Goal: Task Accomplishment & Management: Manage account settings

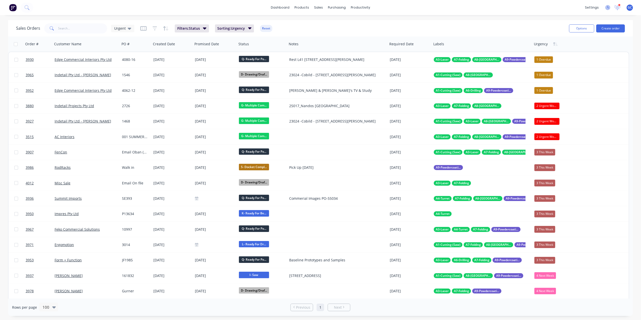
click at [608, 7] on icon at bounding box center [607, 7] width 5 height 5
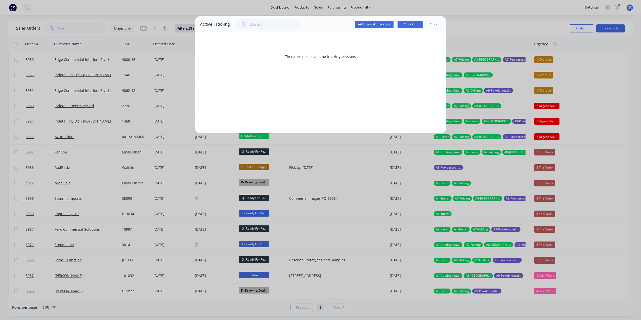
click at [593, 6] on div "Active Tracking Add manual time entry Clock On Close There are no active time t…" at bounding box center [320, 160] width 641 height 320
click at [438, 23] on button "Close" at bounding box center [434, 25] width 14 height 8
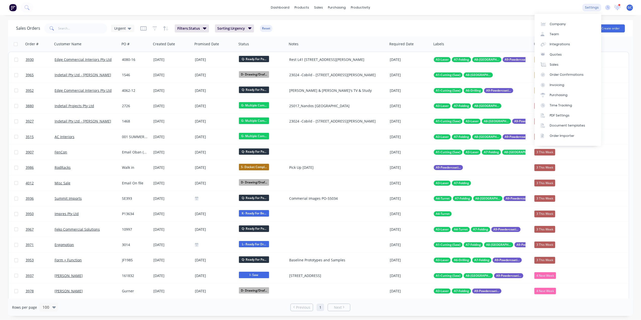
click at [593, 10] on div "settings" at bounding box center [591, 8] width 19 height 8
click at [554, 32] on div "Team" at bounding box center [553, 34] width 9 height 5
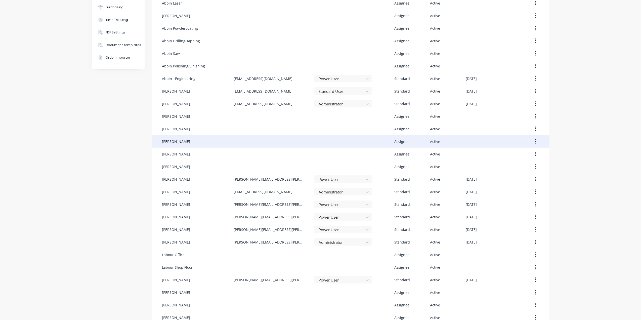
scroll to position [134, 0]
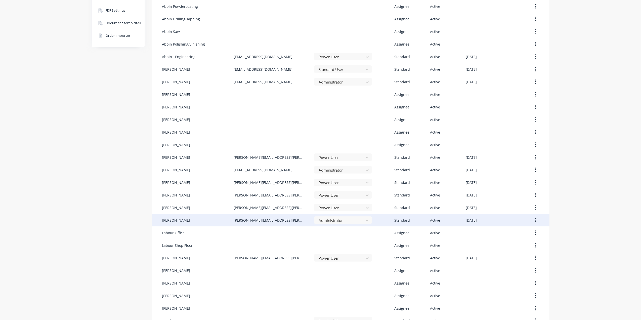
click at [189, 222] on div "Joe Muscari" at bounding box center [197, 220] width 71 height 13
click at [537, 218] on button "button" at bounding box center [536, 219] width 12 height 9
click at [507, 231] on div "Edit" at bounding box center [517, 232] width 39 height 7
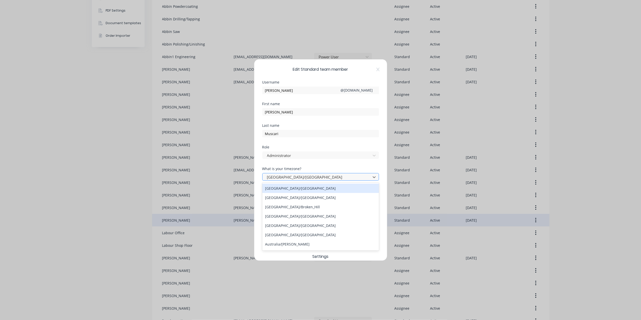
click at [330, 178] on div at bounding box center [317, 177] width 102 height 6
click at [337, 137] on div "Last name Muscari" at bounding box center [320, 135] width 117 height 22
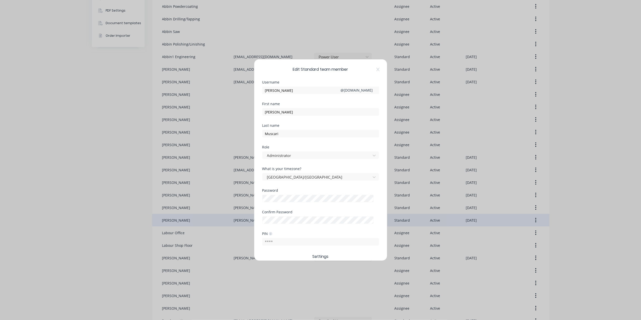
click at [335, 143] on div "Last name Muscari" at bounding box center [320, 135] width 117 height 22
click at [297, 178] on div at bounding box center [317, 177] width 102 height 6
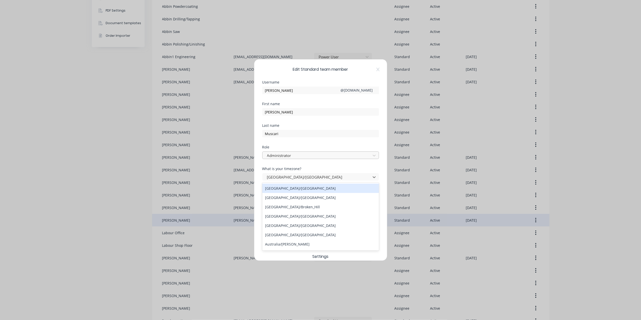
click at [336, 158] on div at bounding box center [317, 155] width 102 height 6
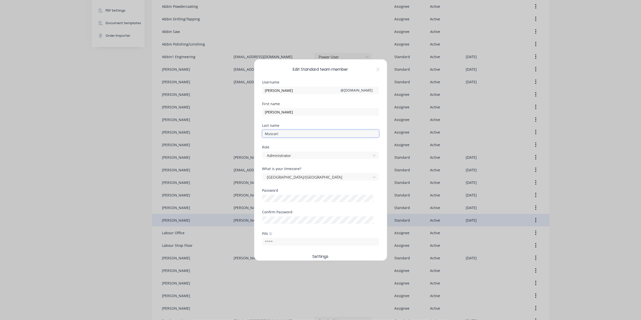
click at [320, 131] on input "Muscari" at bounding box center [320, 134] width 117 height 8
click at [374, 189] on div "Edit Standard team member Username joe @ abbin.com.au First name Joe Last name …" at bounding box center [320, 159] width 133 height 201
click at [353, 209] on div "Password" at bounding box center [320, 200] width 117 height 22
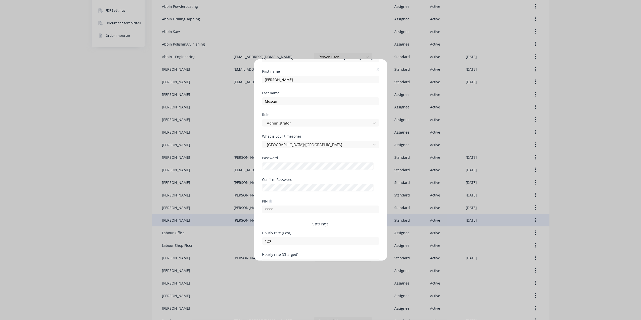
scroll to position [62, 0]
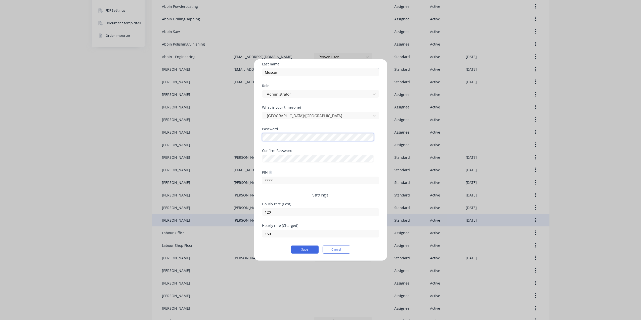
click at [210, 134] on div "Edit Standard team member Username joe @ abbin.com.au First name Joe Last name …" at bounding box center [320, 160] width 641 height 320
click at [307, 120] on div "What is your timezone? Australia/Melbourne" at bounding box center [320, 117] width 117 height 22
click at [248, 162] on div "Edit Standard team member Username joe @ abbin.com.au First name Joe Last name …" at bounding box center [320, 160] width 641 height 320
click at [338, 147] on div "Password" at bounding box center [320, 138] width 117 height 22
click at [304, 250] on button "Save" at bounding box center [305, 249] width 28 height 8
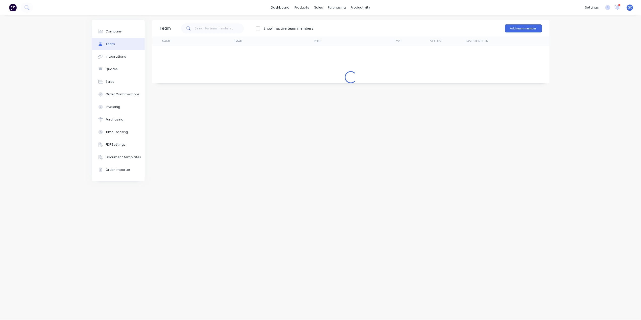
scroll to position [0, 0]
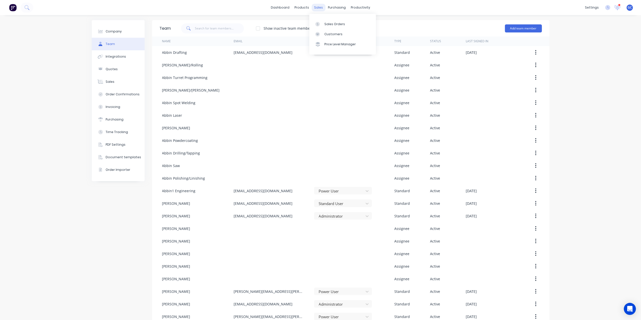
click at [315, 7] on div "sales" at bounding box center [318, 8] width 14 height 8
click at [329, 18] on div "Sales Orders Customers Price Level Manager" at bounding box center [342, 34] width 67 height 40
click at [331, 22] on div "Sales Orders" at bounding box center [334, 24] width 21 height 5
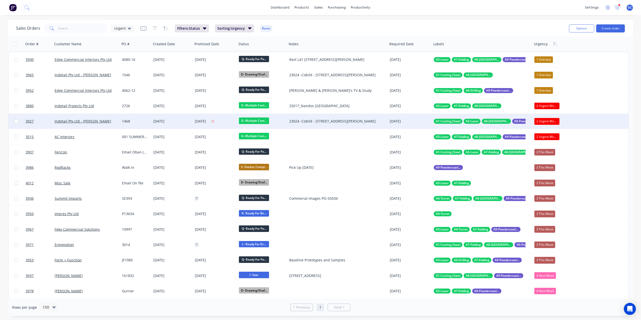
click at [211, 120] on div "[DATE]" at bounding box center [215, 121] width 40 height 6
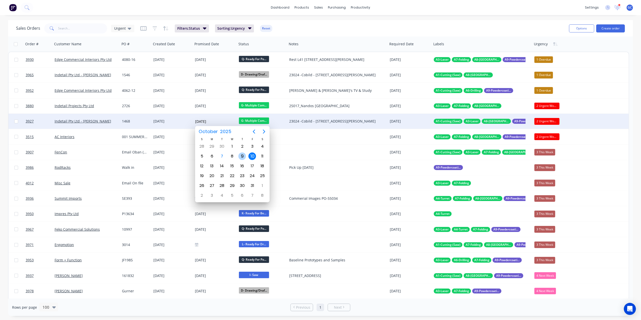
click at [245, 156] on div "9" at bounding box center [242, 156] width 8 height 8
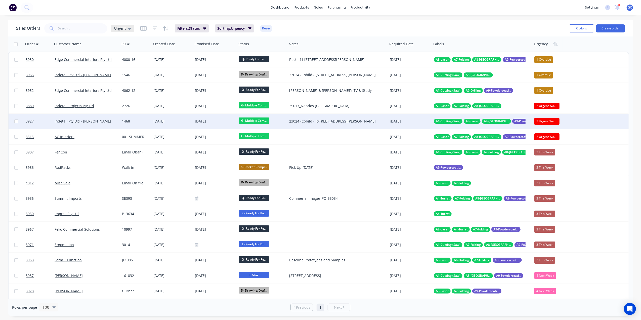
click at [116, 27] on span "Urgent" at bounding box center [120, 28] width 12 height 5
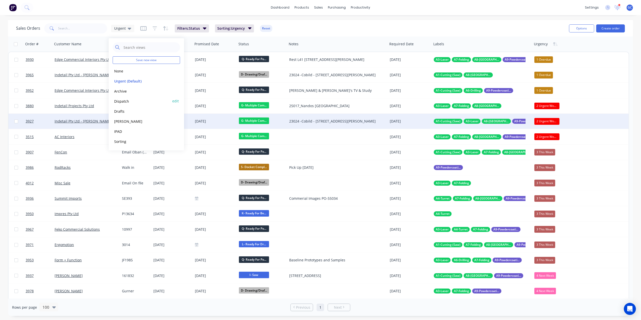
click at [124, 101] on button "Dispatch" at bounding box center [141, 101] width 57 height 6
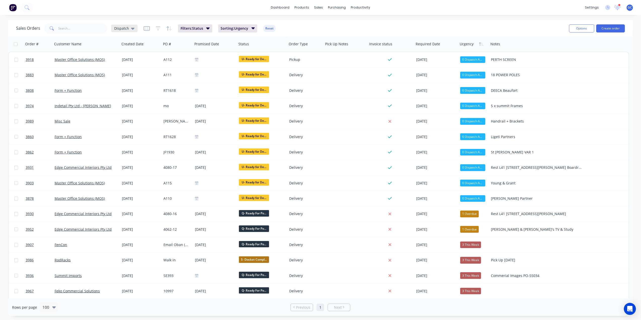
click at [121, 27] on span "Dispatch" at bounding box center [121, 28] width 15 height 5
click at [129, 78] on button "Urgent (Default)" at bounding box center [141, 81] width 57 height 6
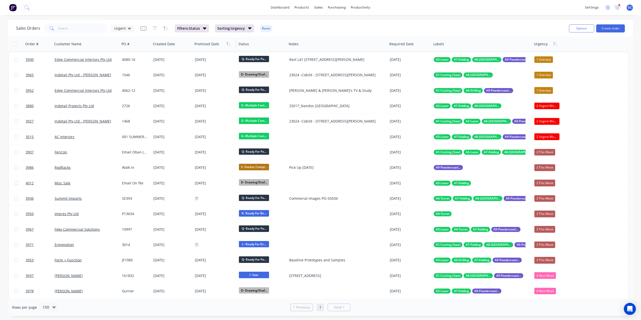
click at [215, 45] on div at bounding box center [213, 44] width 38 height 10
click at [228, 44] on icon "button" at bounding box center [228, 44] width 5 height 4
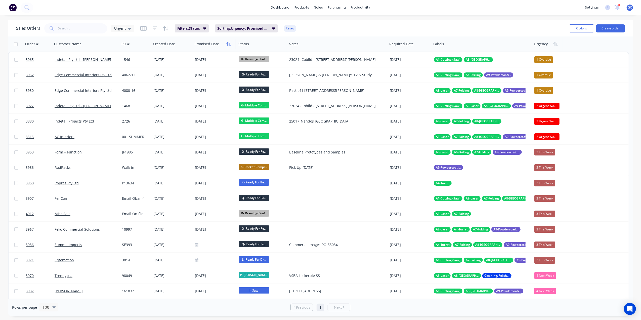
click at [228, 42] on icon "button" at bounding box center [228, 44] width 5 height 4
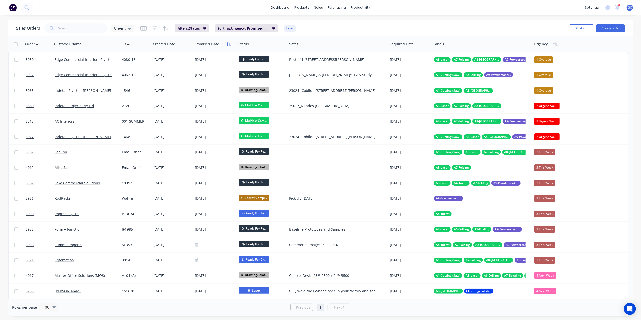
click at [229, 44] on icon "button" at bounding box center [229, 44] width 2 height 4
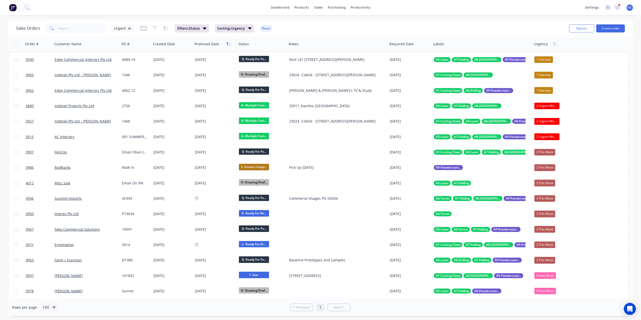
click at [227, 46] on button "button" at bounding box center [229, 44] width 8 height 8
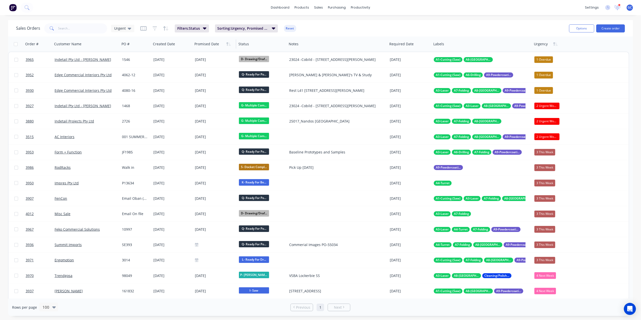
click at [227, 46] on button "button" at bounding box center [229, 44] width 8 height 8
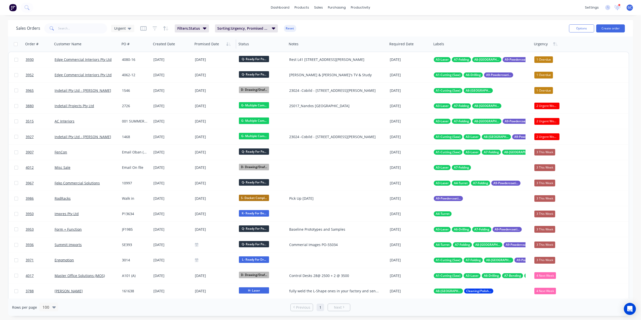
click at [227, 46] on button "button" at bounding box center [229, 44] width 8 height 8
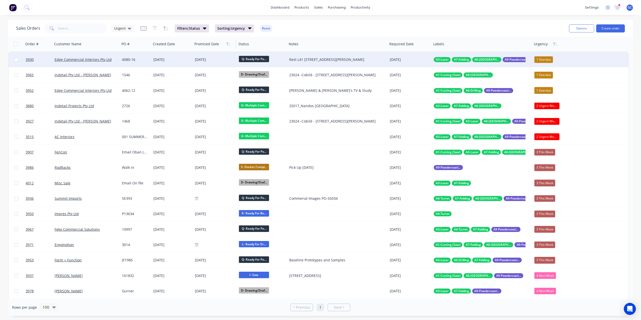
click at [151, 59] on div "4080-16" at bounding box center [135, 59] width 31 height 15
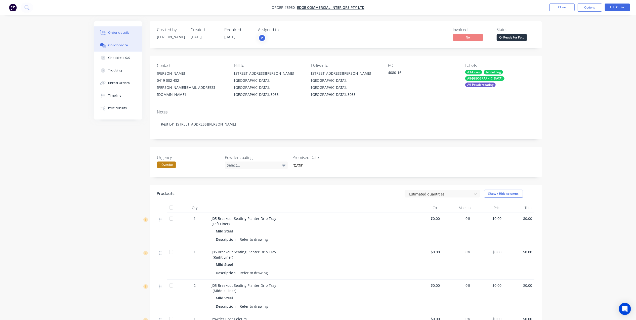
click at [126, 45] on div "Collaborate" at bounding box center [118, 45] width 20 height 5
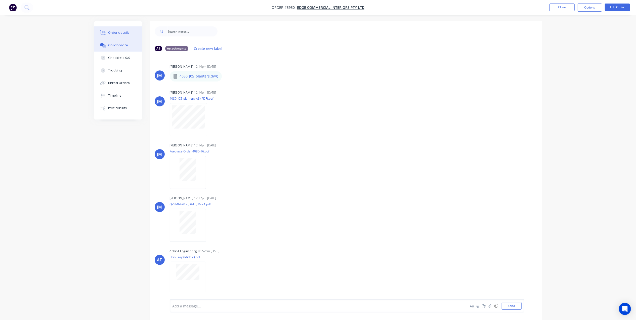
click at [135, 30] on button "Order details" at bounding box center [118, 32] width 48 height 13
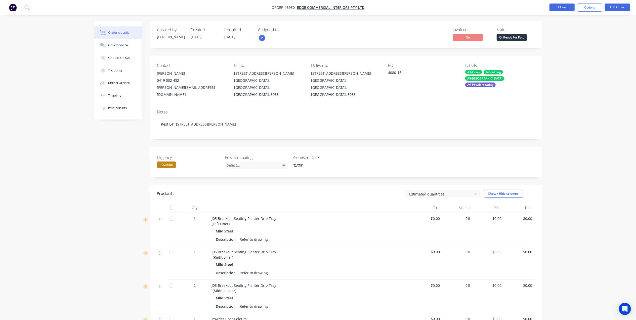
click at [562, 10] on button "Close" at bounding box center [561, 8] width 25 height 8
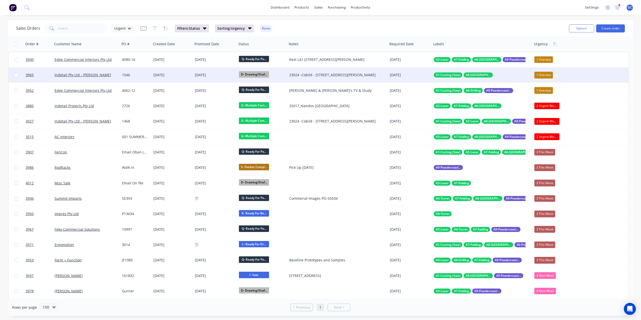
click at [134, 74] on div "1546" at bounding box center [135, 74] width 26 height 5
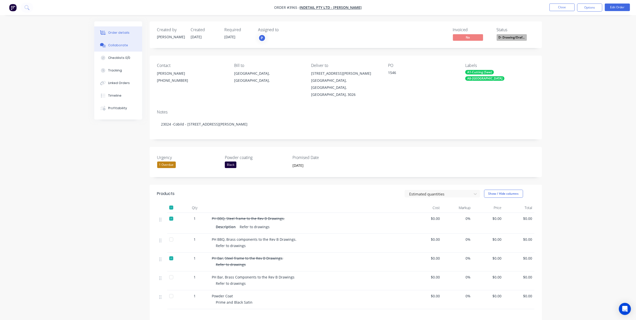
click at [118, 42] on button "Collaborate" at bounding box center [118, 45] width 48 height 13
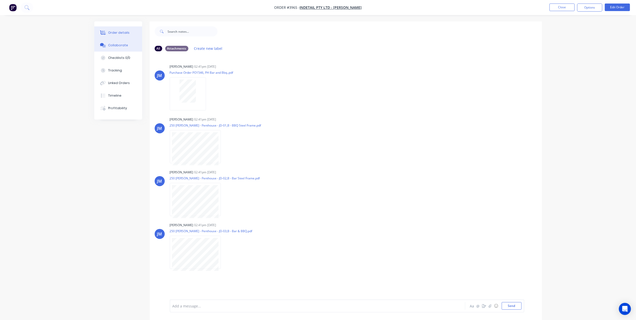
click at [133, 35] on button "Order details" at bounding box center [118, 32] width 48 height 13
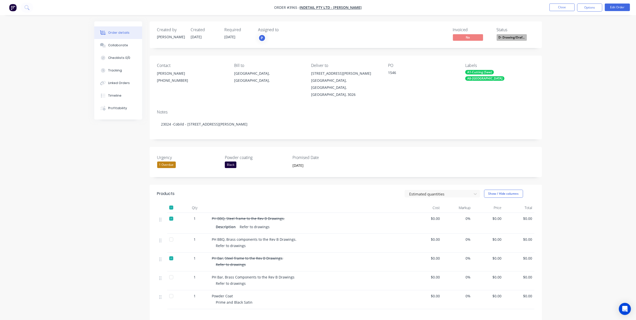
click at [510, 39] on span "D- Drawing/Draf..." at bounding box center [511, 37] width 30 height 6
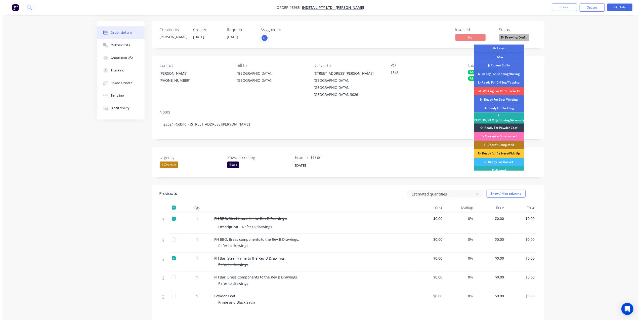
scroll to position [67, 0]
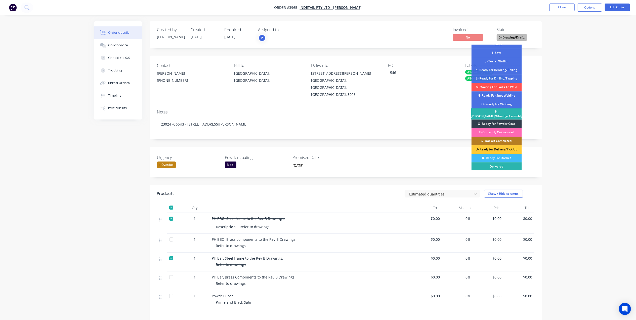
click at [517, 129] on div "T- Currently Outsourced" at bounding box center [496, 132] width 50 height 9
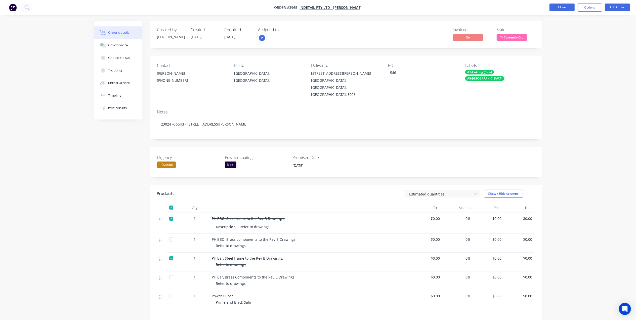
click at [558, 8] on button "Close" at bounding box center [561, 8] width 25 height 8
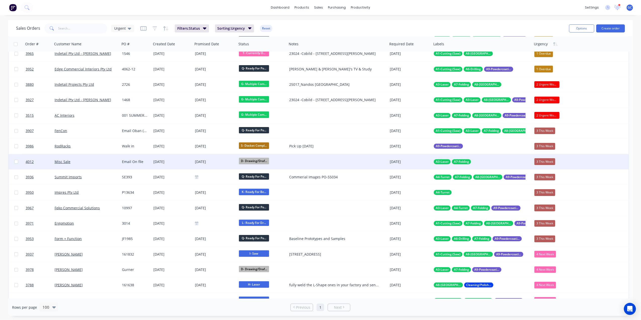
scroll to position [33, 0]
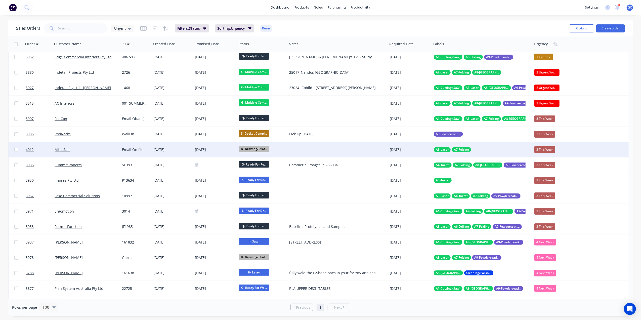
click at [91, 149] on div "Misc Sale" at bounding box center [85, 149] width 60 height 5
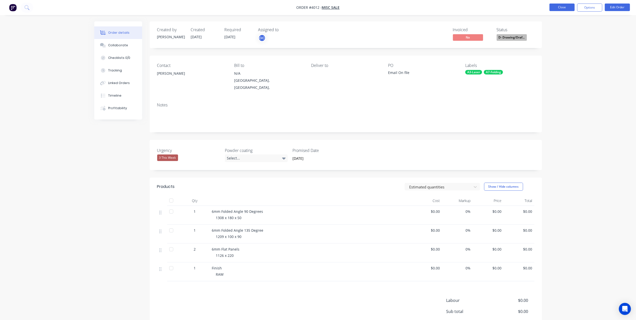
click at [557, 8] on button "Close" at bounding box center [561, 8] width 25 height 8
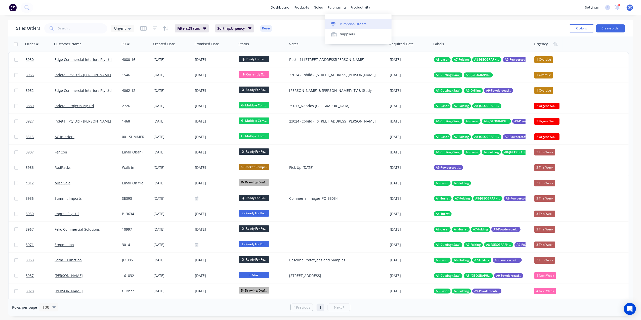
click at [342, 20] on link "Purchase Orders" at bounding box center [358, 24] width 67 height 10
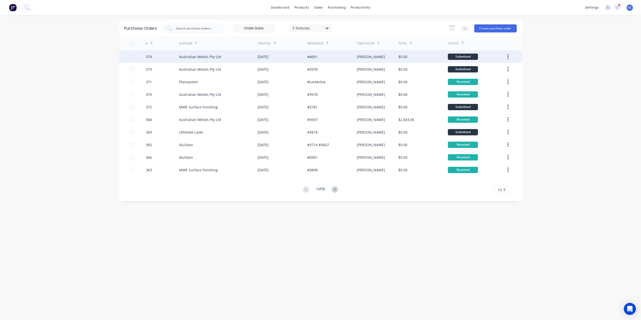
click at [314, 57] on div "#4001" at bounding box center [312, 56] width 10 height 5
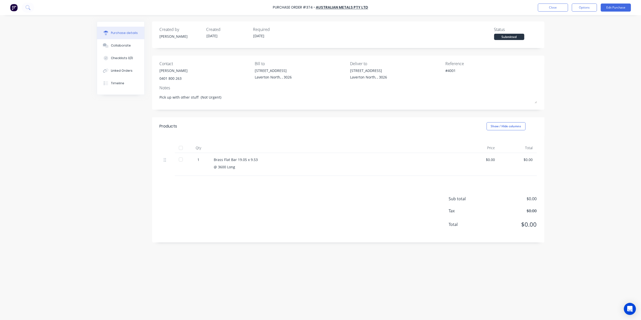
click at [553, 13] on div "Purchase Order #374 - Australian Metals Pty Ltd Close Options Edit Purchase" at bounding box center [320, 7] width 641 height 15
click at [553, 8] on button "Close" at bounding box center [553, 8] width 30 height 8
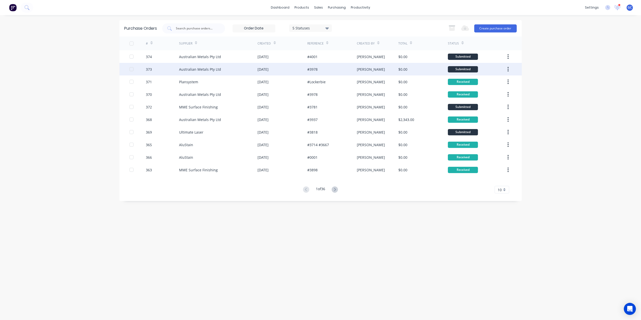
click at [308, 65] on div "#3978" at bounding box center [332, 69] width 50 height 13
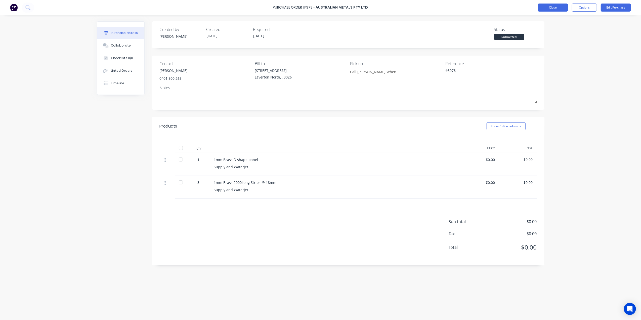
click at [557, 6] on button "Close" at bounding box center [553, 8] width 30 height 8
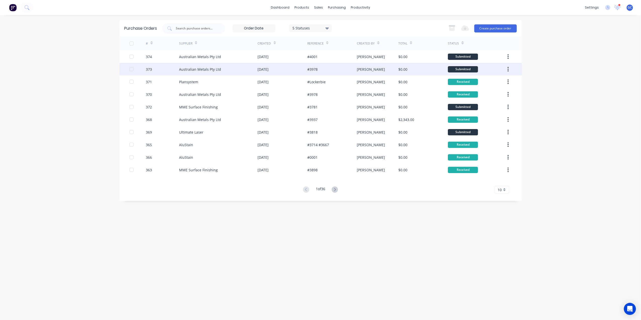
click at [330, 73] on div "#3978" at bounding box center [332, 69] width 50 height 13
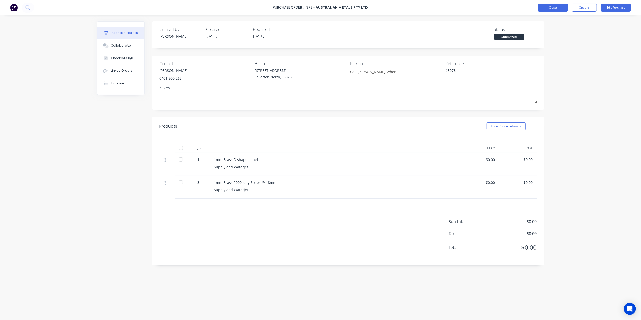
click at [547, 9] on button "Close" at bounding box center [553, 8] width 30 height 8
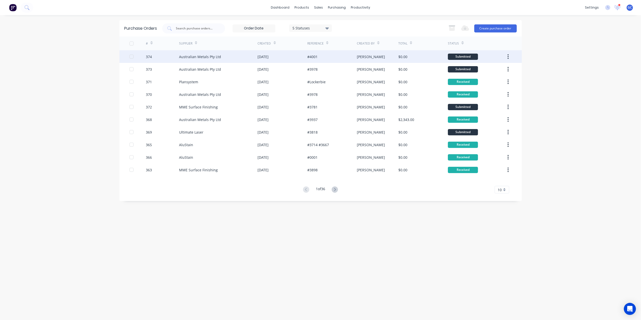
click at [308, 56] on div "#4001" at bounding box center [312, 56] width 10 height 5
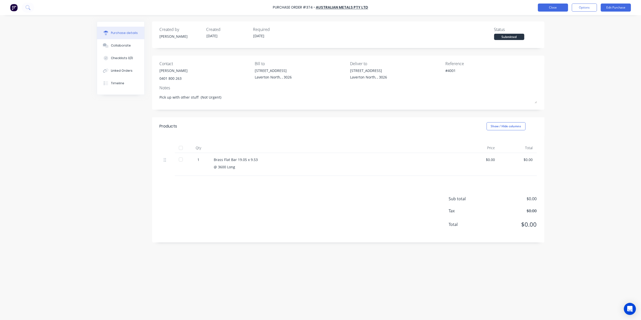
click at [555, 8] on button "Close" at bounding box center [553, 8] width 30 height 8
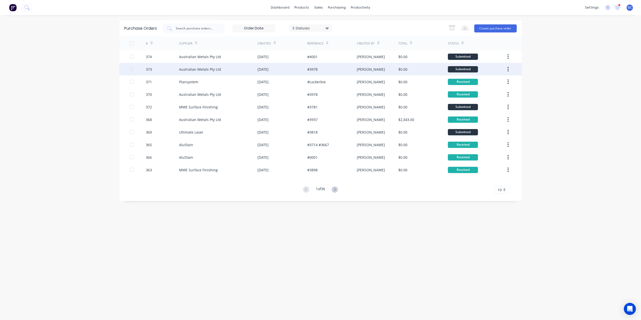
click at [325, 66] on div "#3978" at bounding box center [332, 69] width 50 height 13
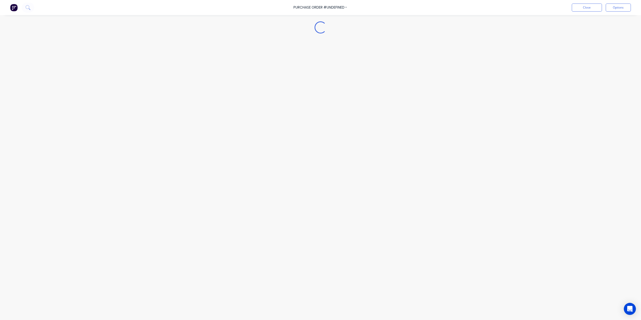
type textarea "x"
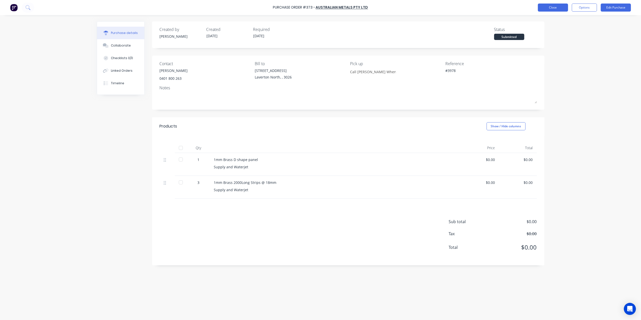
click at [544, 10] on button "Close" at bounding box center [553, 8] width 30 height 8
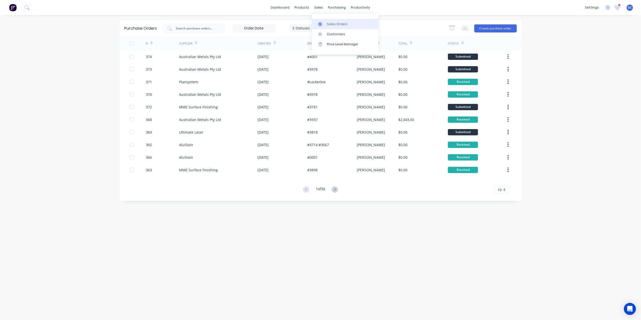
click at [331, 19] on link "Sales Orders" at bounding box center [345, 24] width 67 height 10
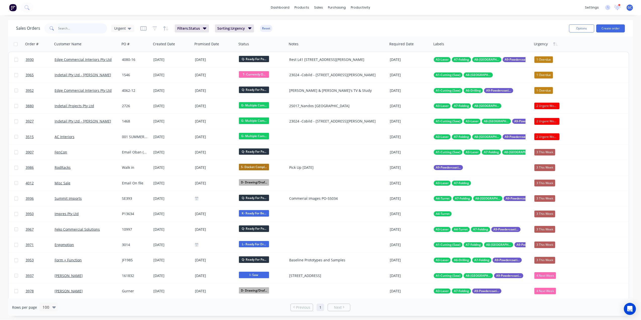
click at [88, 27] on input "text" at bounding box center [82, 28] width 49 height 10
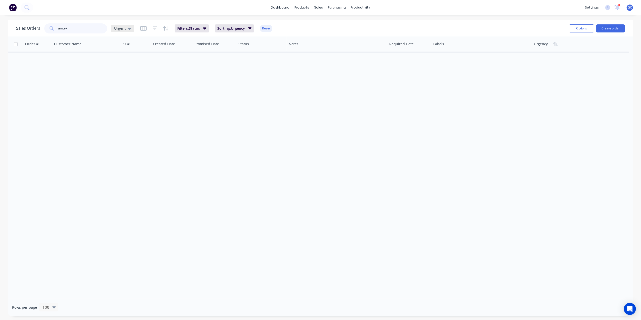
type input "amtek"
click at [121, 29] on span "Urgent" at bounding box center [120, 28] width 12 height 5
click at [120, 120] on button "[PERSON_NAME]" at bounding box center [141, 121] width 57 height 6
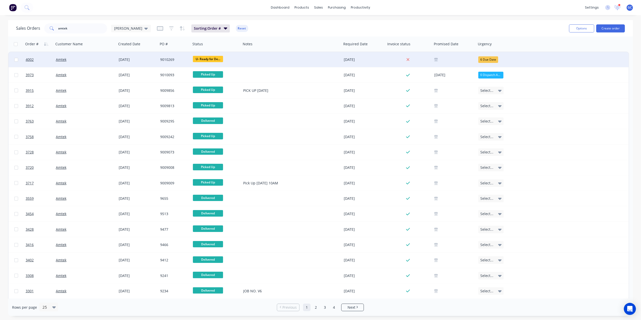
click at [211, 59] on span "U- Ready for De..." at bounding box center [208, 59] width 30 height 6
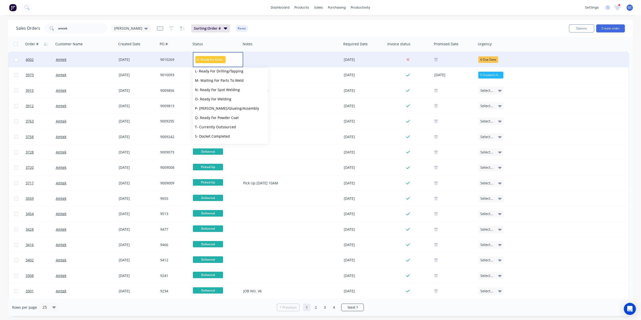
scroll to position [152, 0]
click at [206, 137] on span "Picked Up" at bounding box center [203, 137] width 17 height 5
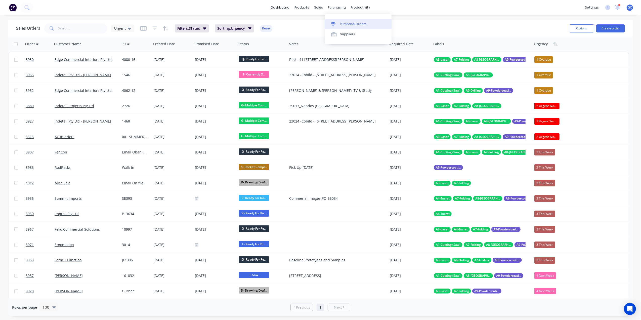
click at [343, 23] on div "Purchase Orders" at bounding box center [353, 24] width 27 height 5
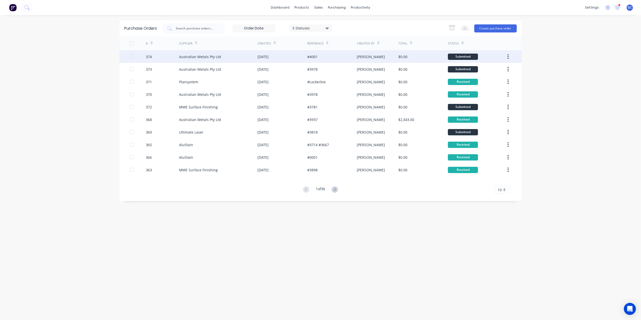
click at [280, 59] on div "[DATE]" at bounding box center [283, 56] width 50 height 13
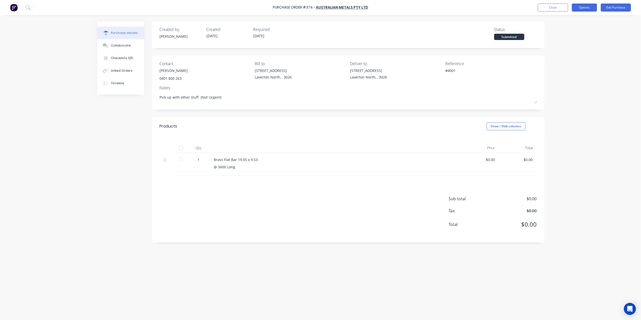
click at [582, 7] on button "Options" at bounding box center [584, 8] width 25 height 8
click at [566, 20] on div "Print / Email" at bounding box center [572, 20] width 39 height 7
click at [561, 42] on div "Without pricing" at bounding box center [572, 40] width 39 height 7
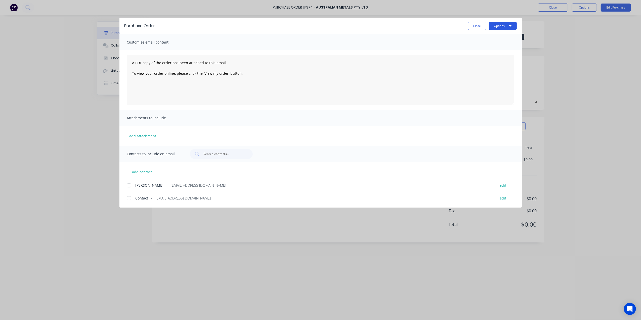
click at [504, 26] on button "Options" at bounding box center [503, 26] width 28 height 8
click at [500, 36] on div "Preview" at bounding box center [492, 38] width 39 height 7
drag, startPoint x: 473, startPoint y: 26, endPoint x: 479, endPoint y: 21, distance: 8.0
click at [473, 26] on button "Close" at bounding box center [477, 26] width 18 height 8
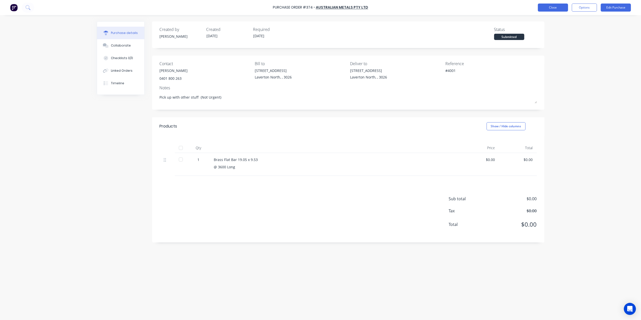
click at [542, 9] on button "Close" at bounding box center [553, 8] width 30 height 8
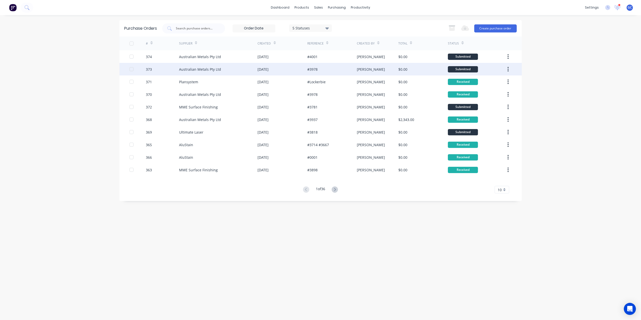
click at [341, 66] on div "#3978" at bounding box center [332, 69] width 50 height 13
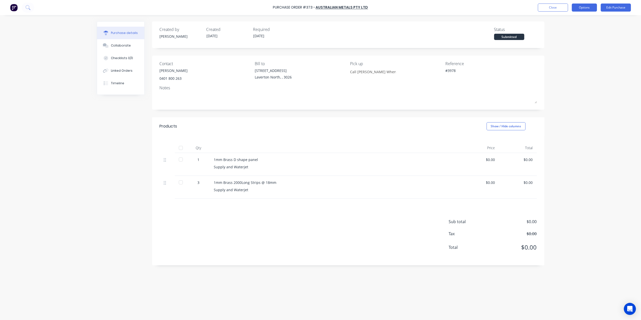
click at [583, 10] on button "Options" at bounding box center [584, 8] width 25 height 8
click at [573, 22] on div "Print / Email" at bounding box center [572, 20] width 39 height 7
click at [568, 38] on div "Without pricing" at bounding box center [572, 40] width 39 height 7
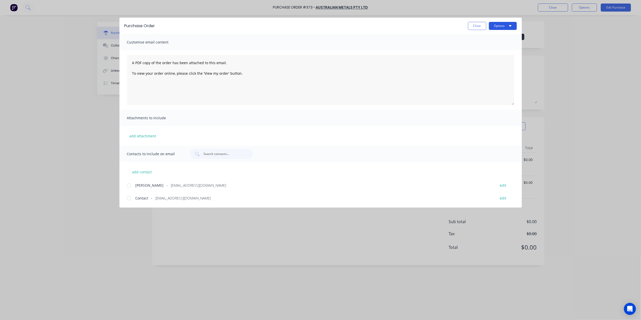
click at [502, 27] on button "Options" at bounding box center [503, 26] width 28 height 8
click at [486, 46] on div "Print" at bounding box center [492, 48] width 39 height 7
click at [481, 23] on button "Close" at bounding box center [477, 26] width 18 height 8
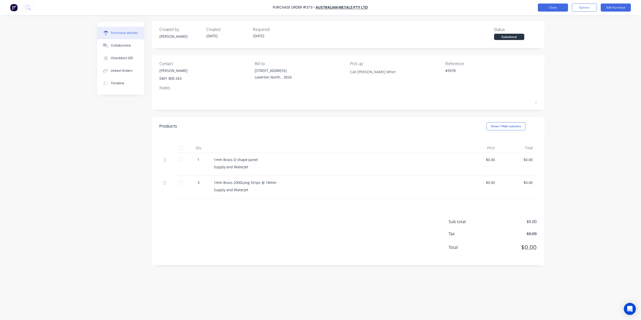
click at [550, 6] on button "Close" at bounding box center [553, 8] width 30 height 8
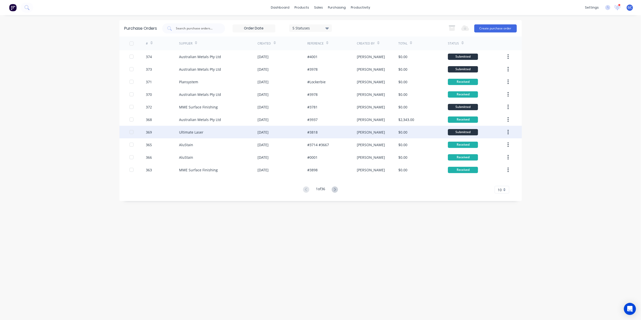
click at [351, 132] on div "#3818" at bounding box center [332, 132] width 50 height 13
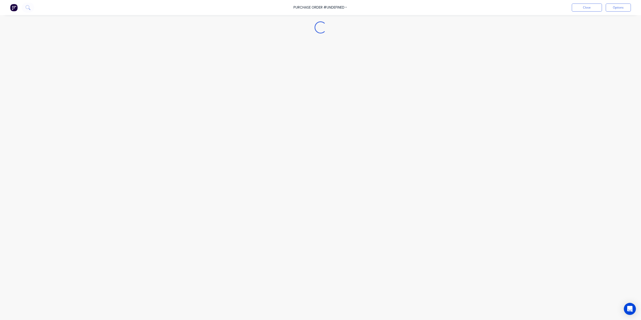
type textarea "x"
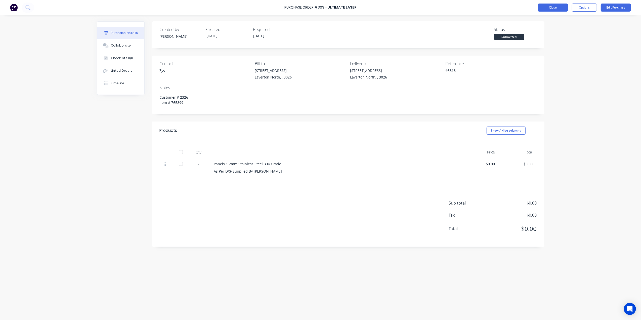
click at [566, 9] on button "Close" at bounding box center [553, 8] width 30 height 8
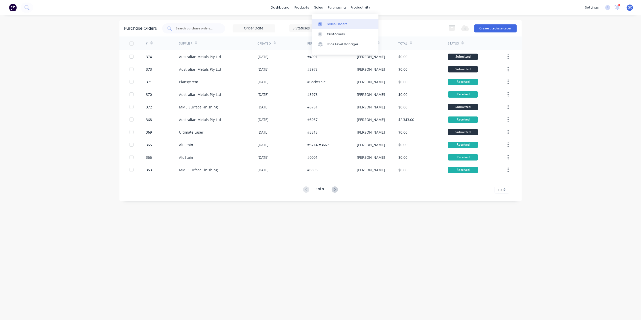
click at [332, 23] on div "Sales Orders" at bounding box center [337, 24] width 21 height 5
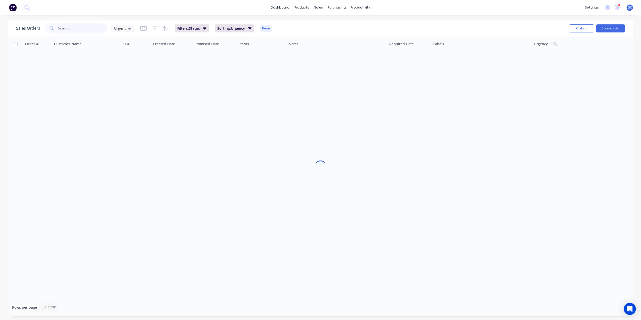
click at [84, 28] on input "text" at bounding box center [82, 28] width 49 height 10
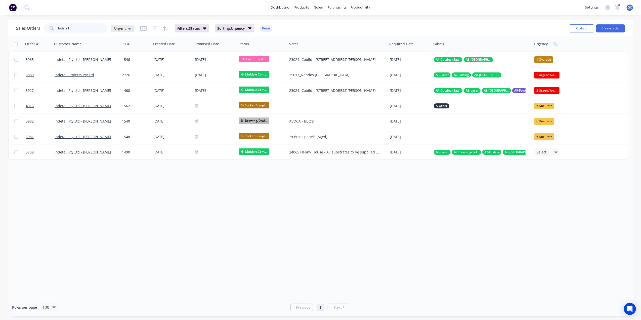
type input "indetail"
click at [113, 30] on div "Urgent" at bounding box center [122, 29] width 23 height 8
click at [122, 100] on button "Dispatch" at bounding box center [141, 101] width 57 height 6
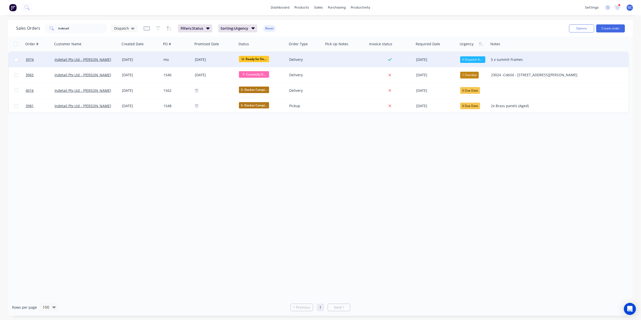
click at [513, 59] on div "5 x summit Frames" at bounding box center [537, 59] width 92 height 5
drag, startPoint x: 529, startPoint y: 56, endPoint x: 511, endPoint y: 55, distance: 18.4
click at [511, 55] on div "5 x summit Frames" at bounding box center [539, 56] width 100 height 7
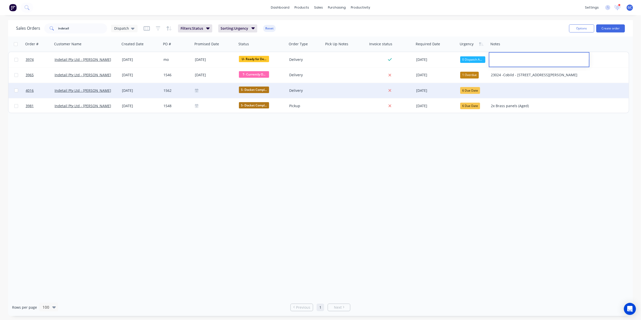
click at [188, 89] on div "1562" at bounding box center [176, 90] width 26 height 5
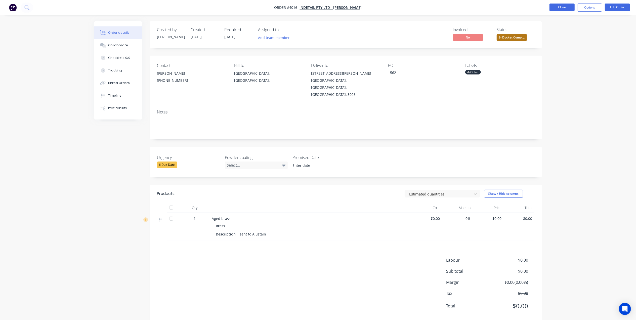
click at [555, 4] on button "Close" at bounding box center [561, 8] width 25 height 8
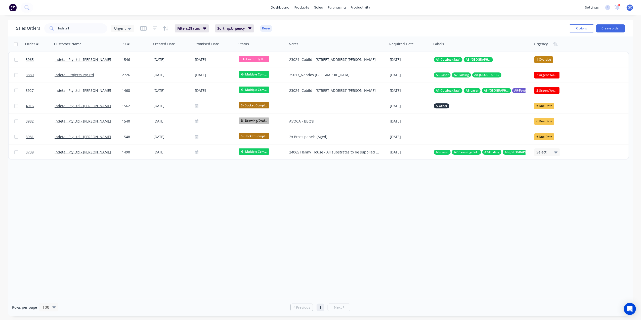
click at [116, 28] on span "Urgent" at bounding box center [120, 28] width 12 height 5
click at [120, 119] on button "[PERSON_NAME]" at bounding box center [141, 121] width 57 height 6
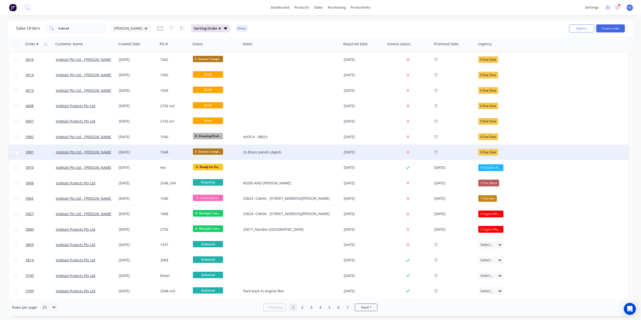
click at [176, 150] on div "1548" at bounding box center [173, 152] width 27 height 5
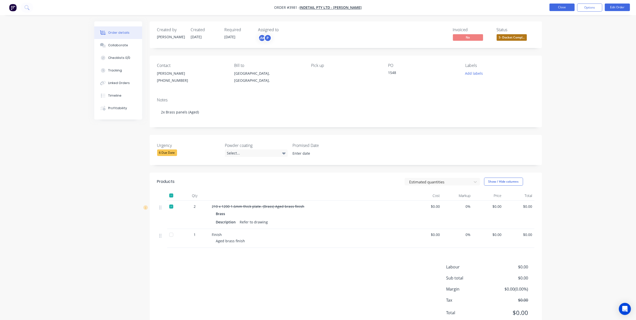
click at [552, 4] on button "Close" at bounding box center [561, 8] width 25 height 8
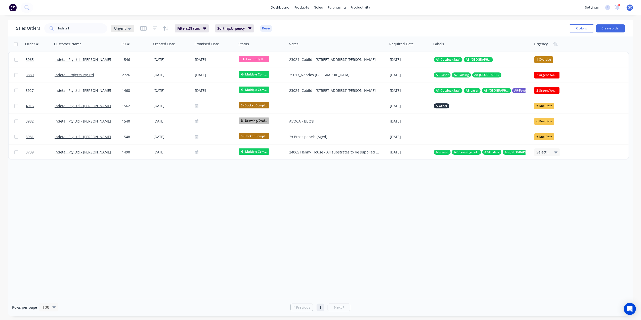
click at [122, 28] on span "Urgent" at bounding box center [120, 28] width 12 height 5
click at [126, 100] on button "Dispatch" at bounding box center [141, 101] width 57 height 6
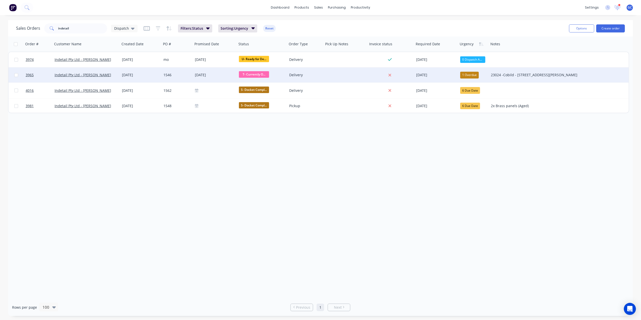
click at [154, 75] on div "[DATE]" at bounding box center [140, 74] width 37 height 5
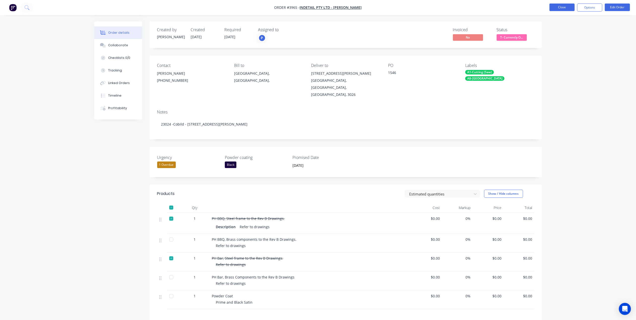
click at [553, 6] on button "Close" at bounding box center [561, 8] width 25 height 8
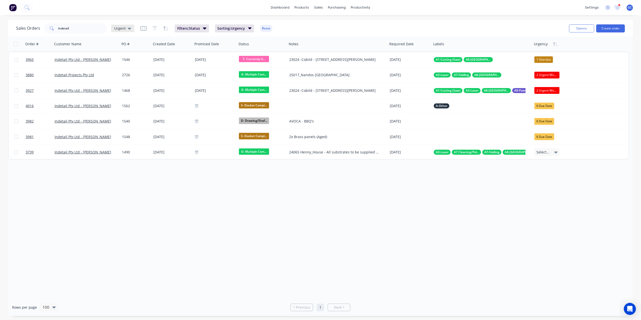
click at [117, 28] on span "Urgent" at bounding box center [120, 28] width 12 height 5
click at [124, 104] on button "Dispatch" at bounding box center [141, 101] width 57 height 6
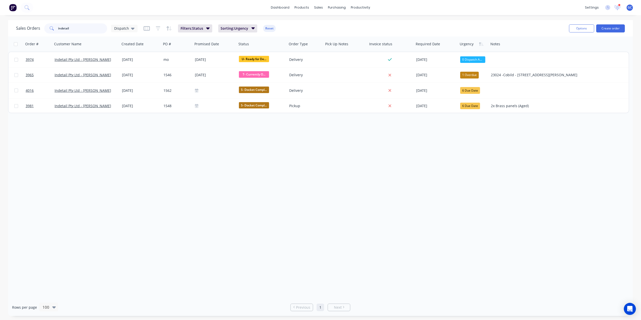
drag, startPoint x: 66, startPoint y: 28, endPoint x: 9, endPoint y: 27, distance: 57.8
click at [9, 27] on div "Sales Orders indetail Dispatch Filters: Status Sorting: Urgency Reset Options C…" at bounding box center [320, 28] width 625 height 16
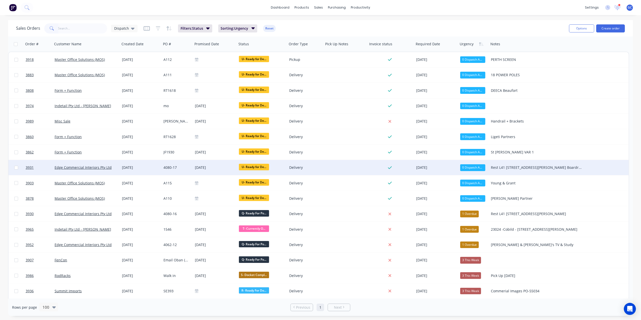
click at [116, 166] on div "Edge Commercial Interiors Pty Ltd" at bounding box center [86, 167] width 63 height 5
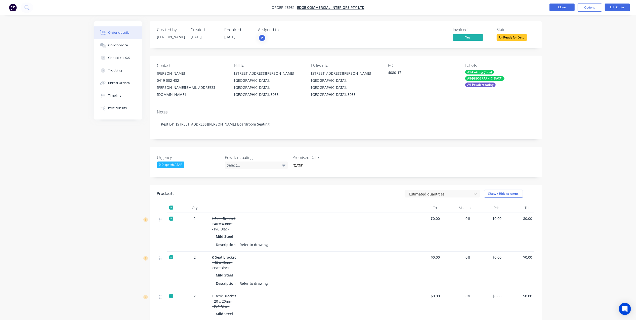
click at [571, 8] on button "Close" at bounding box center [561, 8] width 25 height 8
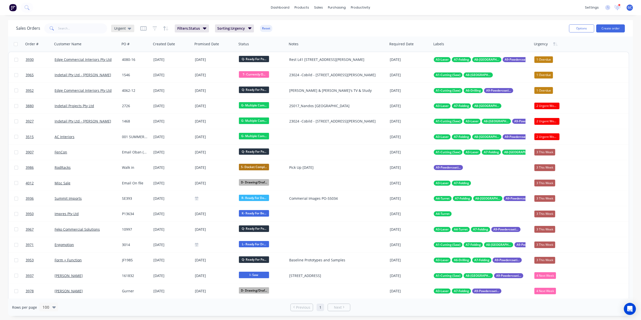
drag, startPoint x: 109, startPoint y: 28, endPoint x: 121, endPoint y: 29, distance: 12.4
click at [109, 28] on div "Sales Orders Urgent" at bounding box center [75, 28] width 118 height 10
click at [121, 29] on span "Urgent" at bounding box center [120, 28] width 12 height 5
click at [127, 101] on button "Dispatch" at bounding box center [141, 101] width 57 height 6
drag, startPoint x: 331, startPoint y: 11, endPoint x: 336, endPoint y: 20, distance: 10.8
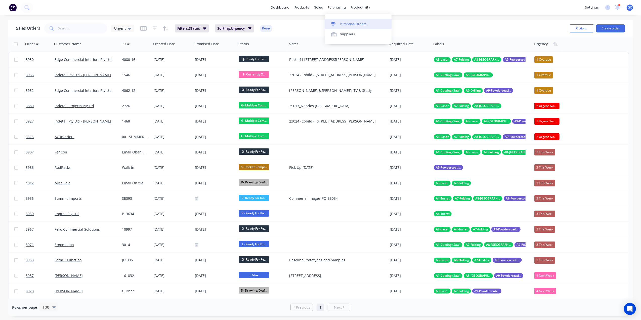
click at [336, 20] on link "Purchase Orders" at bounding box center [358, 24] width 67 height 10
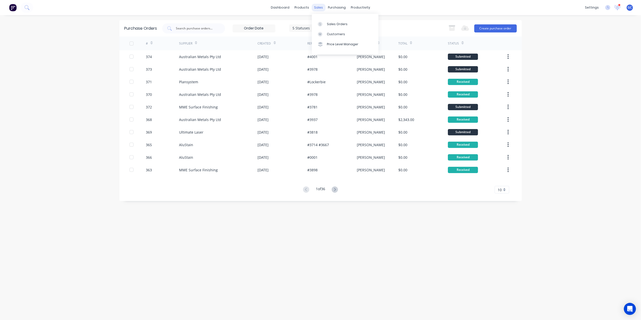
click at [318, 6] on div "sales" at bounding box center [318, 8] width 14 height 8
click at [322, 21] on link "Sales Orders" at bounding box center [345, 24] width 67 height 10
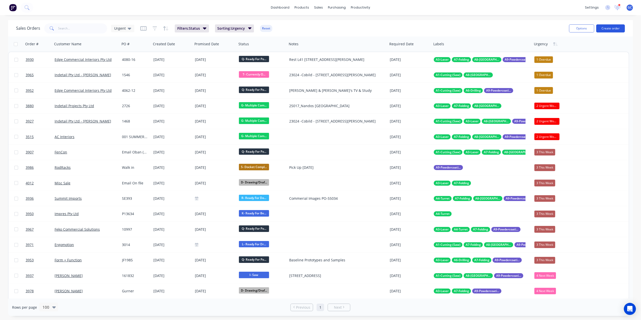
click at [601, 24] on button "Create order" at bounding box center [610, 28] width 29 height 8
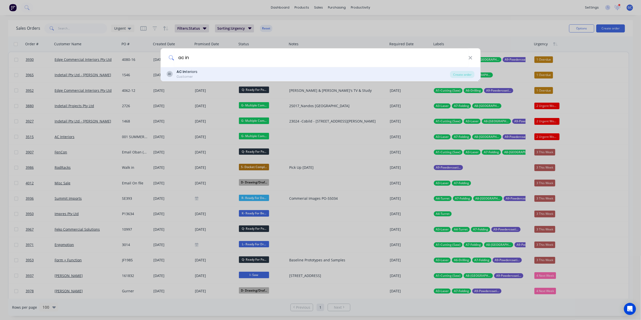
type input "ac in"
click at [246, 72] on div "AI AC In teriors Customer" at bounding box center [308, 74] width 284 height 10
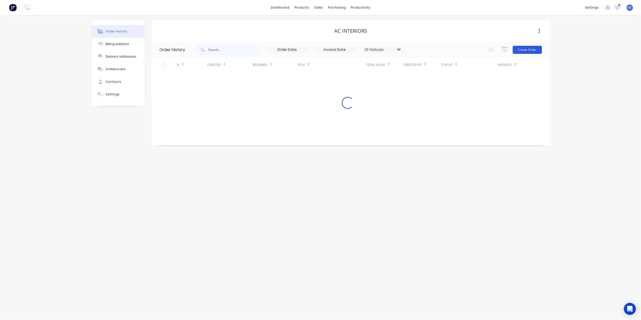
click at [532, 49] on button "Create Order" at bounding box center [526, 50] width 29 height 8
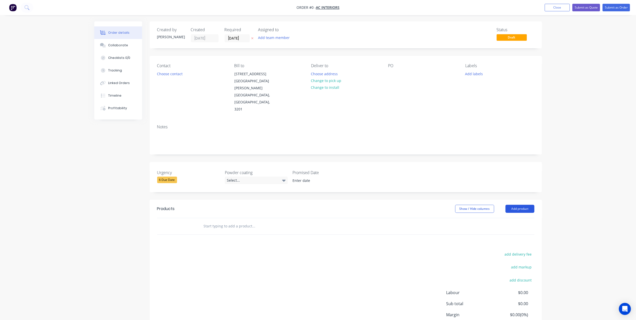
click at [515, 205] on button "Add product" at bounding box center [519, 209] width 29 height 8
click at [512, 205] on button "Add product" at bounding box center [519, 209] width 29 height 8
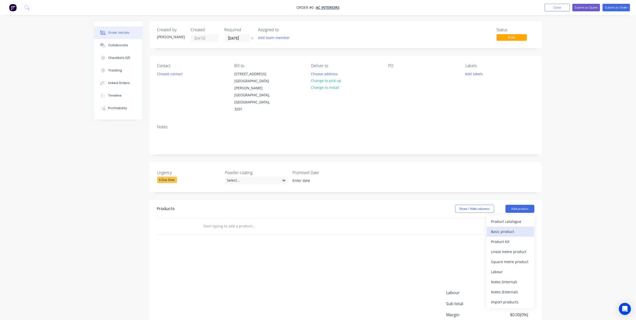
click at [507, 228] on div "Basic product" at bounding box center [510, 231] width 39 height 7
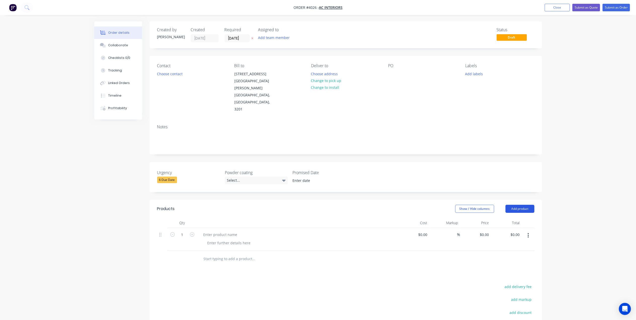
click at [525, 205] on button "Add product" at bounding box center [519, 209] width 29 height 8
click at [521, 228] on div "Basic product" at bounding box center [510, 231] width 39 height 7
click at [520, 205] on button "Add product" at bounding box center [519, 209] width 29 height 8
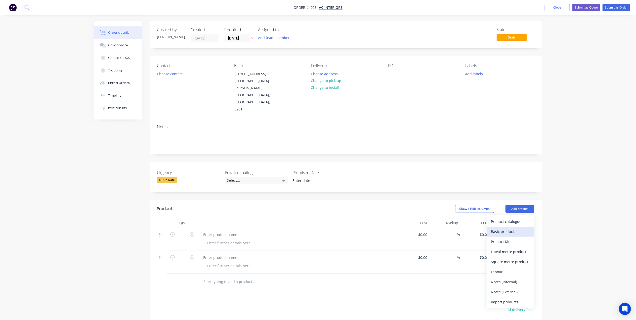
click at [517, 228] on div "Basic product" at bounding box center [510, 231] width 39 height 7
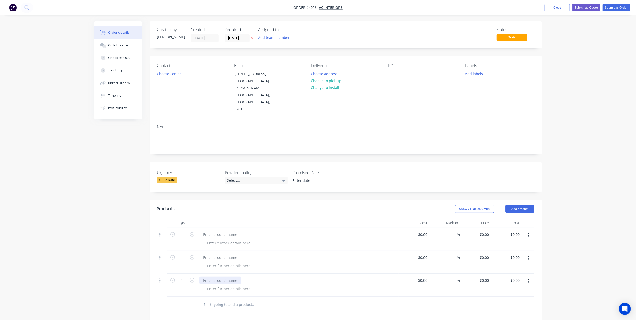
click at [227, 276] on div at bounding box center [220, 279] width 42 height 7
click at [222, 276] on div "Flat Panel" at bounding box center [211, 279] width 24 height 7
drag, startPoint x: 267, startPoint y: 260, endPoint x: 220, endPoint y: 260, distance: 46.5
click at [220, 276] on div "Flat Panel 1.5mm Stainless 304 Grade" at bounding box center [234, 279] width 71 height 7
copy div "1.5mm Stainless 304 Grade"
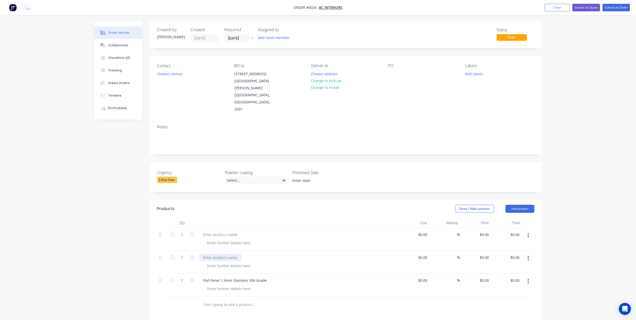
click at [214, 254] on div at bounding box center [220, 257] width 42 height 7
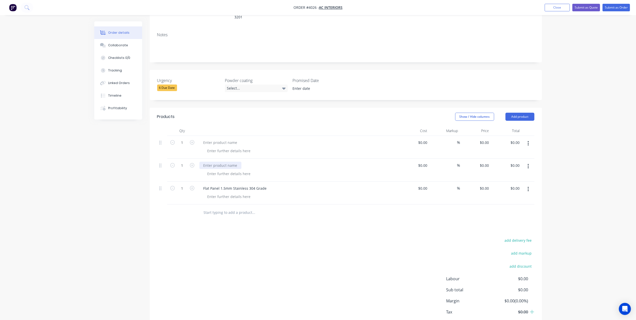
scroll to position [101, 0]
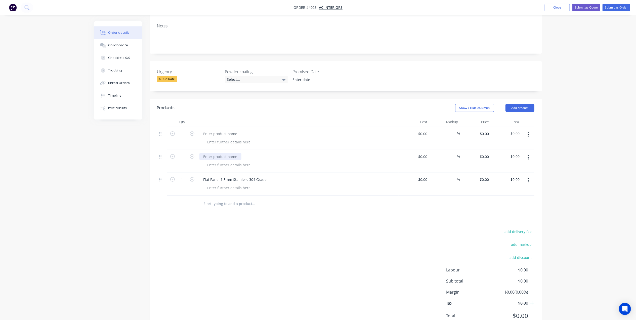
click at [219, 153] on div at bounding box center [220, 156] width 42 height 7
click at [233, 161] on div at bounding box center [228, 164] width 51 height 7
click at [285, 228] on div "add delivery fee add markup add discount Labour $0.00 Sub total $0.00 Margin $0…" at bounding box center [345, 276] width 377 height 97
drag, startPoint x: 237, startPoint y: 143, endPoint x: 245, endPoint y: 136, distance: 11.4
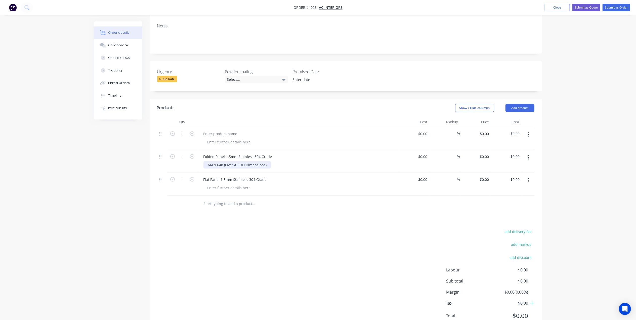
click at [237, 161] on div "744 x 648 (Over All OD Dimensions)" at bounding box center [236, 164] width 67 height 7
click at [323, 228] on div "add delivery fee add markup add discount Labour $0.00 Sub total $0.00 Margin $0…" at bounding box center [345, 276] width 377 height 97
drag, startPoint x: 267, startPoint y: 143, endPoint x: 268, endPoint y: 136, distance: 6.9
click at [256, 161] on div "744 x 648 (Overall OD Dimensions)" at bounding box center [236, 164] width 66 height 7
drag, startPoint x: 271, startPoint y: 133, endPoint x: 186, endPoint y: 138, distance: 85.3
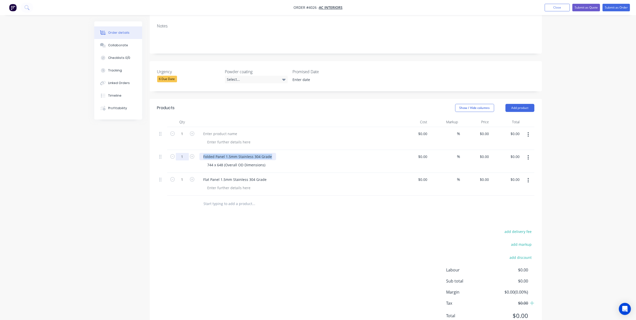
click at [186, 150] on div "1 Folded Panel 1.5mm Stainless 304 Grade 744 x 648 (Overall OD Dimensions) $0.0…" at bounding box center [345, 161] width 377 height 23
copy div "Folded Panel 1.5mm Stainless 304 Grade"
click at [226, 130] on div at bounding box center [220, 133] width 42 height 7
click at [228, 130] on div at bounding box center [220, 133] width 42 height 7
paste div
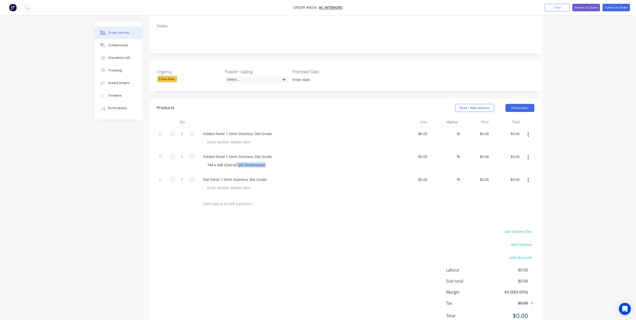
drag, startPoint x: 265, startPoint y: 143, endPoint x: 202, endPoint y: 143, distance: 62.8
click at [202, 150] on div "Folded Panel 1.5mm Stainless 304 Grade 744 x 648 (Overall OD Dimensions)" at bounding box center [297, 161] width 201 height 23
click at [243, 161] on div "744 x 648 (Overall OD Dimensions)" at bounding box center [236, 164] width 66 height 7
drag, startPoint x: 255, startPoint y: 147, endPoint x: 223, endPoint y: 146, distance: 31.2
click at [223, 161] on div "744 x 648 (Overall OD Dimensions)" at bounding box center [236, 164] width 66 height 7
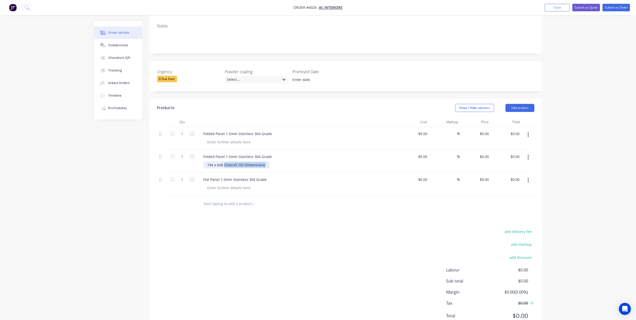
copy div "(Overall OD Dimensions)"
click at [224, 138] on div at bounding box center [228, 141] width 51 height 7
click at [290, 138] on div "748 H x 601 (Overall OD Dimensions)" at bounding box center [299, 141] width 193 height 7
click at [212, 161] on div "744 x 648 (Overall OD Dimensions)" at bounding box center [236, 164] width 66 height 7
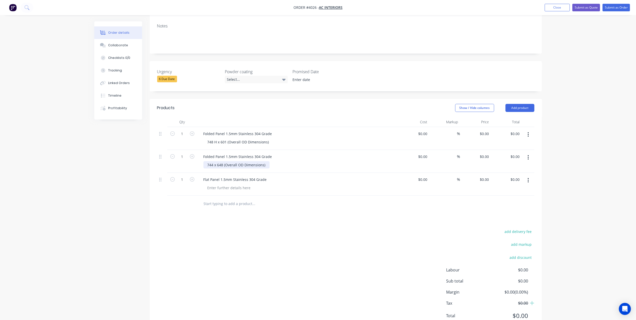
click at [215, 161] on div "744 x 648 (Overall OD Dimensions)" at bounding box center [236, 164] width 66 height 7
click at [216, 161] on div "744 x 648 (Overall OD Dimensions)" at bounding box center [236, 164] width 66 height 7
click at [214, 161] on div "744 x 648 (Overall OD Dimensions)" at bounding box center [236, 164] width 66 height 7
click at [348, 228] on div "add delivery fee add markup add discount Labour $0.00 Sub total $0.00 Margin $0…" at bounding box center [345, 276] width 377 height 97
click at [214, 138] on div "748 H x 601 (Overall OD Dimensions)" at bounding box center [238, 141] width 70 height 7
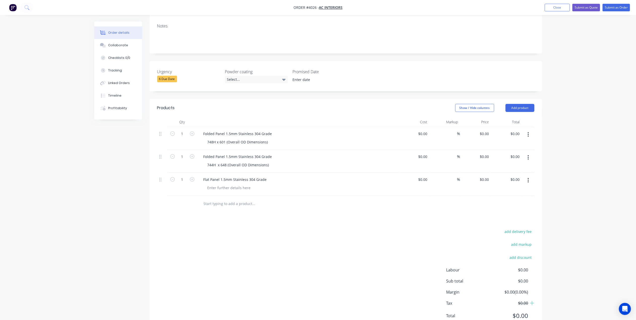
click at [362, 228] on div "add delivery fee add markup add discount Labour $0.00 Sub total $0.00 Margin $0…" at bounding box center [345, 276] width 377 height 97
click at [268, 138] on div "748H x 601 (Overall OD Dimensions)" at bounding box center [237, 141] width 69 height 7
click at [269, 161] on div "744H x 648 (Overall OD Dimensions)" at bounding box center [238, 164] width 70 height 7
click at [280, 138] on div "748H x 601 (Overall OD Dimensions) 12mm folds" at bounding box center [247, 141] width 89 height 7
click at [327, 196] on div at bounding box center [287, 204] width 181 height 16
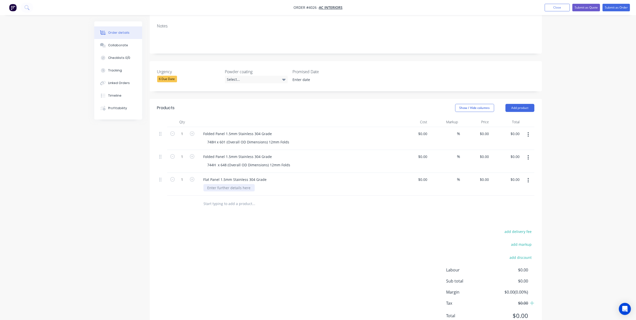
click at [241, 184] on div at bounding box center [228, 187] width 51 height 7
click at [305, 228] on div "add delivery fee add markup add discount Labour $0.00 Sub total $0.00 Margin $0…" at bounding box center [345, 276] width 377 height 97
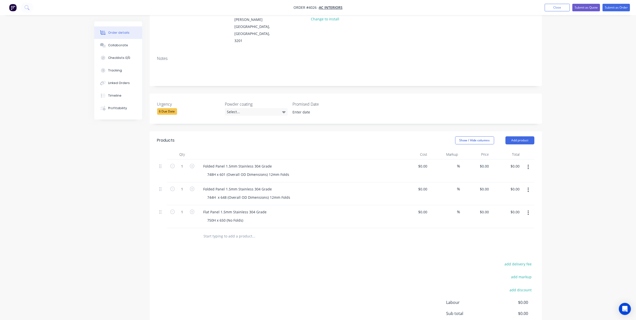
scroll to position [0, 0]
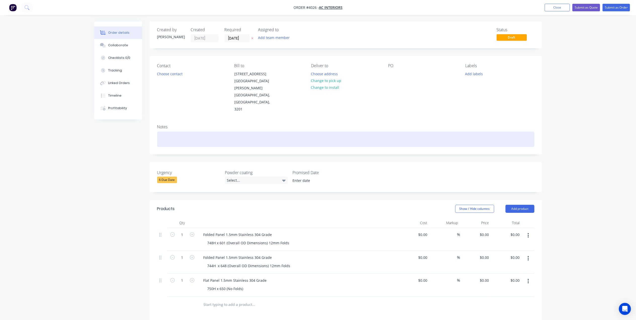
click at [179, 131] on div at bounding box center [345, 138] width 377 height 15
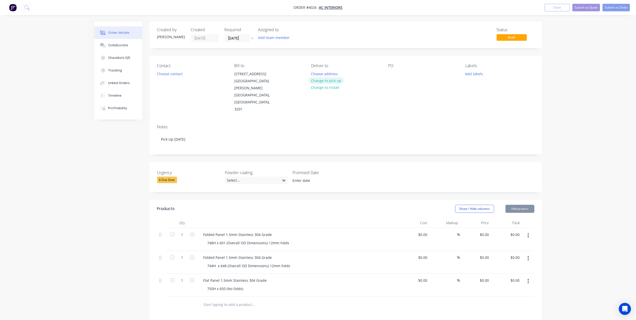
click at [324, 80] on button "Change to pick up" at bounding box center [326, 80] width 36 height 7
click at [320, 72] on div "Pick up Change to delivery Change to install" at bounding box center [345, 88] width 69 height 50
click at [322, 65] on div "Pick up" at bounding box center [345, 65] width 69 height 5
click at [326, 62] on div "Contact Choose contact Bill to 37 Lakewood Blvd Carrum Downs, Victoria, Austral…" at bounding box center [346, 88] width 392 height 65
click at [322, 67] on div "Pick up" at bounding box center [345, 65] width 69 height 5
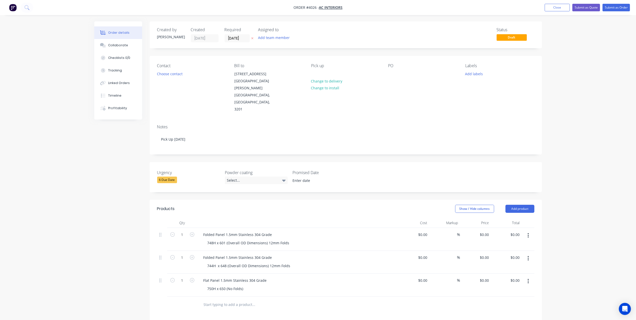
click at [318, 64] on div "Pick up" at bounding box center [345, 65] width 69 height 5
drag, startPoint x: 322, startPoint y: 67, endPoint x: 310, endPoint y: 74, distance: 14.4
click at [322, 68] on div "Pick up" at bounding box center [345, 65] width 69 height 5
click at [310, 74] on div "Contact Choose contact Bill to 37 Lakewood Blvd Carrum Downs, Victoria, Austral…" at bounding box center [346, 88] width 392 height 65
click at [317, 72] on div at bounding box center [315, 73] width 8 height 7
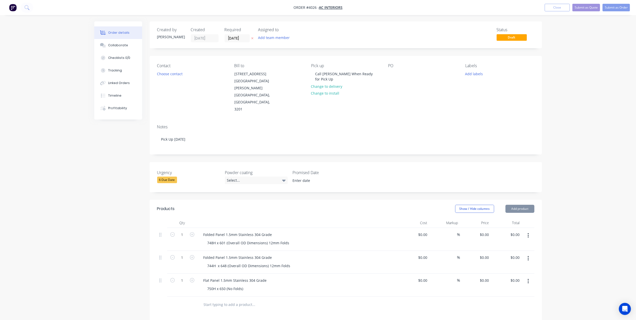
drag, startPoint x: 317, startPoint y: 72, endPoint x: 409, endPoint y: 66, distance: 91.9
click at [413, 64] on div "PO" at bounding box center [422, 65] width 69 height 5
drag, startPoint x: 401, startPoint y: 71, endPoint x: 395, endPoint y: 72, distance: 5.6
click at [398, 71] on div "PO" at bounding box center [422, 88] width 69 height 50
click at [395, 72] on div at bounding box center [392, 73] width 8 height 7
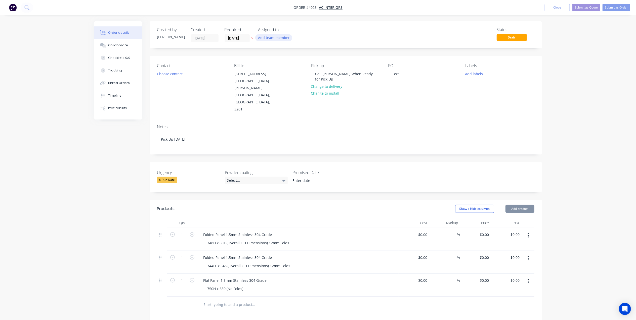
click at [281, 38] on button "Add team member" at bounding box center [273, 37] width 37 height 7
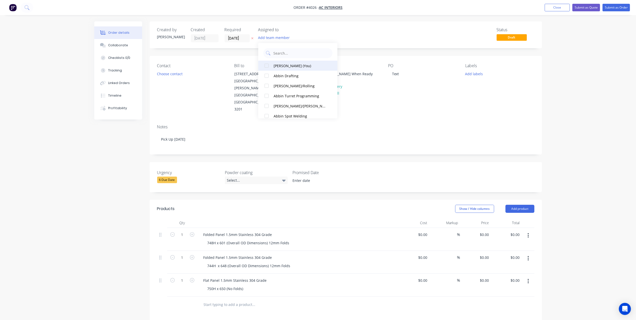
click at [282, 68] on div "Gino C (You)" at bounding box center [299, 65] width 53 height 5
click at [236, 38] on input "07/10/25" at bounding box center [237, 38] width 25 height 8
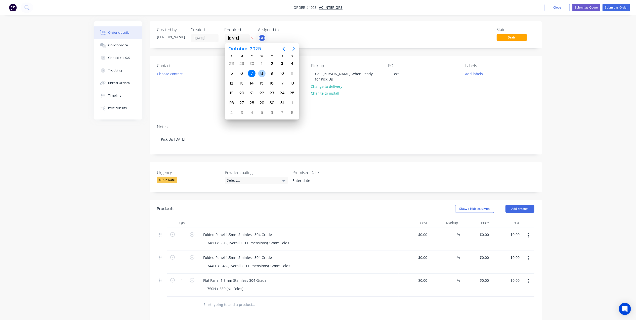
click at [261, 73] on div "8" at bounding box center [262, 74] width 8 height 8
type input "08/10/25"
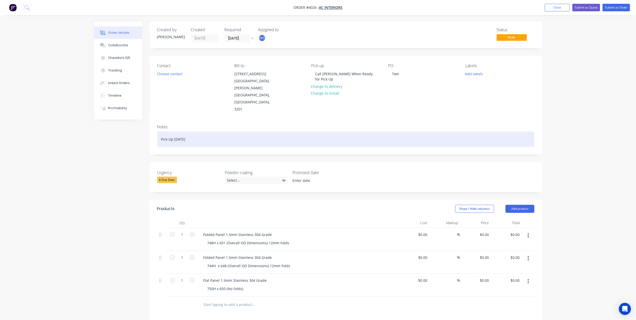
click at [183, 131] on div "Pick Up Wednesday" at bounding box center [345, 138] width 377 height 15
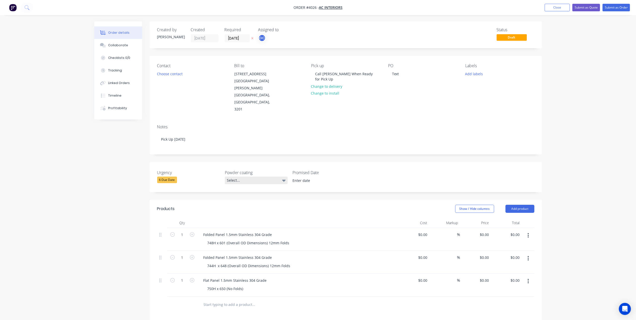
click at [249, 176] on div "Select..." at bounding box center [256, 180] width 63 height 8
click at [253, 176] on div "Select..." at bounding box center [256, 180] width 63 height 8
click at [316, 169] on div "Promised Date" at bounding box center [323, 176] width 63 height 15
click at [306, 177] on input at bounding box center [320, 181] width 63 height 8
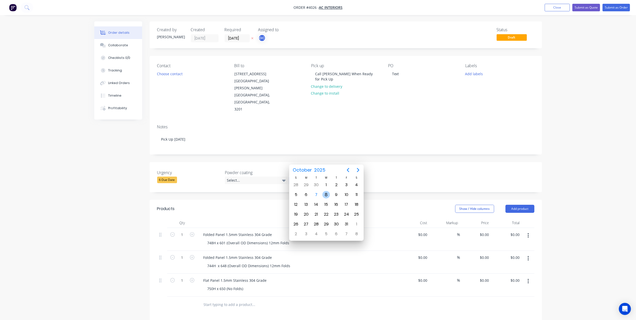
click at [325, 194] on div "8" at bounding box center [326, 195] width 8 height 8
type input "[DATE]"
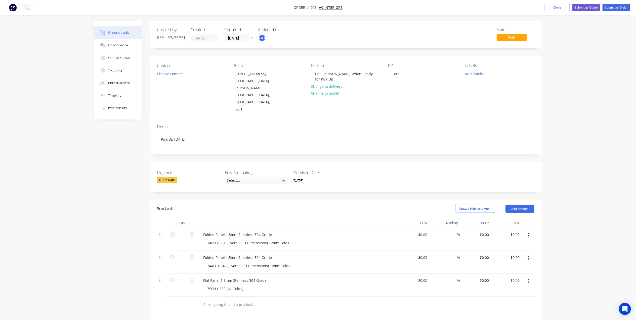
click at [395, 133] on div "Notes Pick Up Wednesday" at bounding box center [346, 137] width 392 height 34
click at [473, 73] on button "Add labels" at bounding box center [473, 73] width 23 height 7
click at [498, 107] on div "A2-Guillotine" at bounding box center [495, 106] width 33 height 6
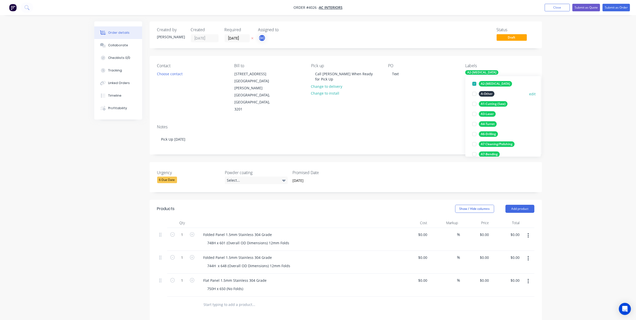
scroll to position [47, 0]
click at [490, 149] on div "A7-Folding" at bounding box center [488, 150] width 19 height 6
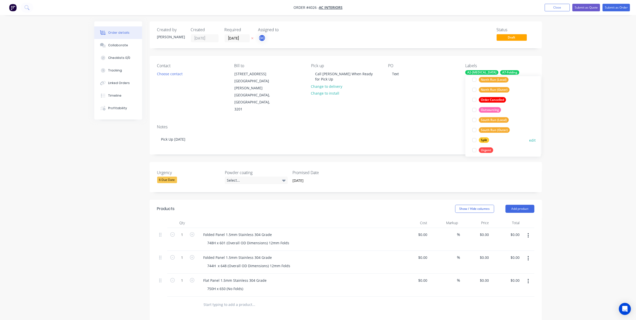
scroll to position [231, 0]
click at [492, 145] on div "Urgent" at bounding box center [486, 147] width 14 height 6
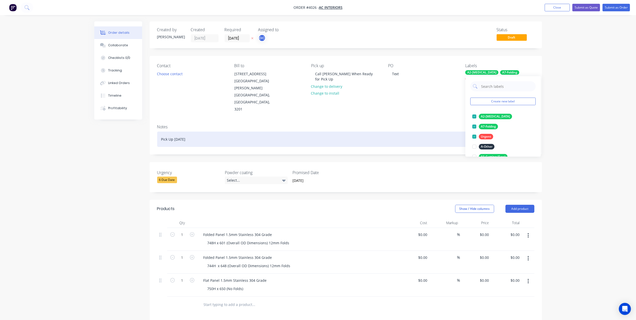
click at [415, 131] on div "Pick Up Wednesday" at bounding box center [345, 138] width 377 height 15
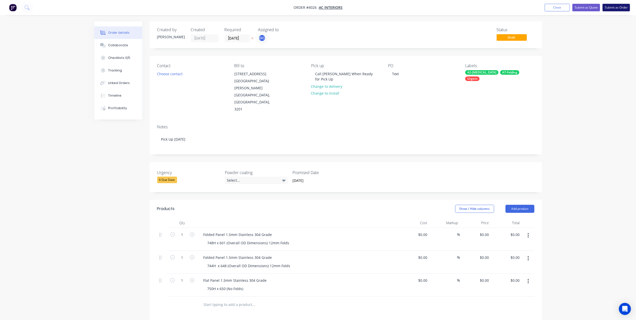
click at [614, 5] on button "Submit as Order" at bounding box center [615, 8] width 27 height 8
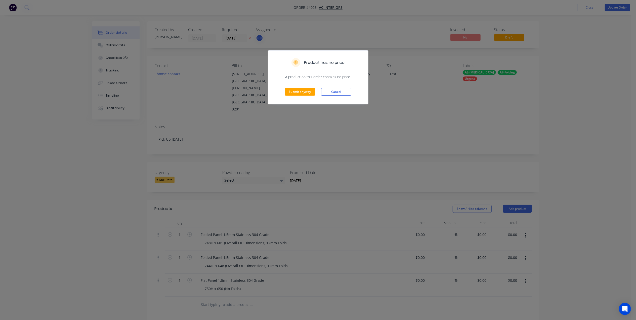
click at [284, 88] on div "Submit anyway Cancel" at bounding box center [318, 91] width 100 height 25
click at [287, 91] on button "Submit anyway" at bounding box center [300, 92] width 30 height 8
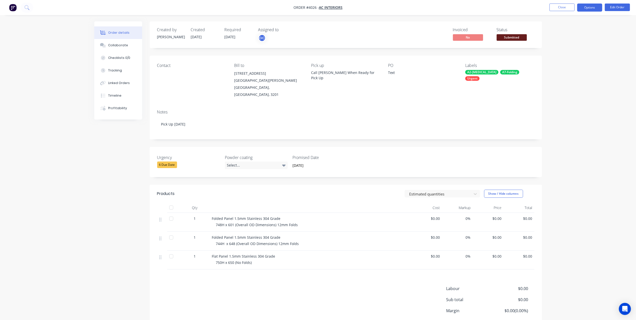
click at [592, 7] on button "Options" at bounding box center [589, 8] width 25 height 8
click at [514, 38] on span "Submitted" at bounding box center [511, 37] width 30 height 6
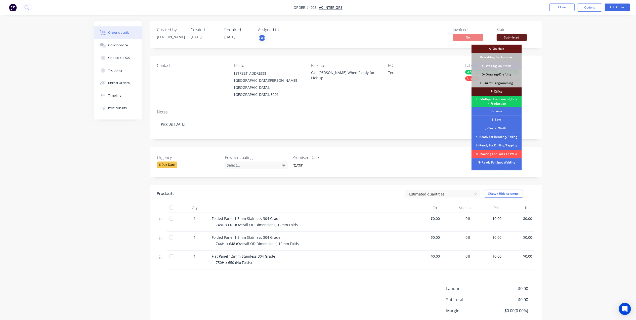
click at [506, 102] on div "G- Multiple Component Jobs In Production" at bounding box center [496, 101] width 50 height 11
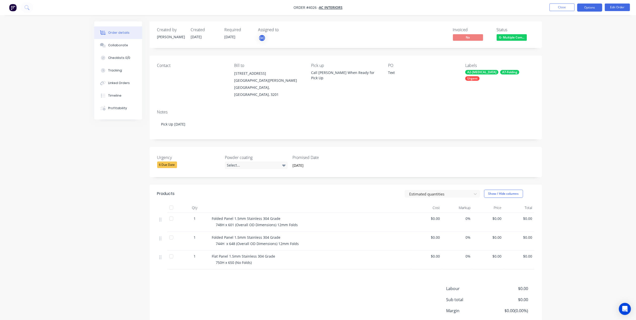
click at [593, 8] on button "Options" at bounding box center [589, 8] width 25 height 8
click at [568, 60] on div "Work Order" at bounding box center [574, 60] width 46 height 7
click at [571, 52] on div "Without pricing" at bounding box center [574, 50] width 46 height 7
drag, startPoint x: 455, startPoint y: 24, endPoint x: 485, endPoint y: 19, distance: 30.1
click at [455, 24] on div "Created by Gino Created 07/10/25 Required 08/10/25 Assigned to GC Invoiced No S…" at bounding box center [346, 34] width 392 height 27
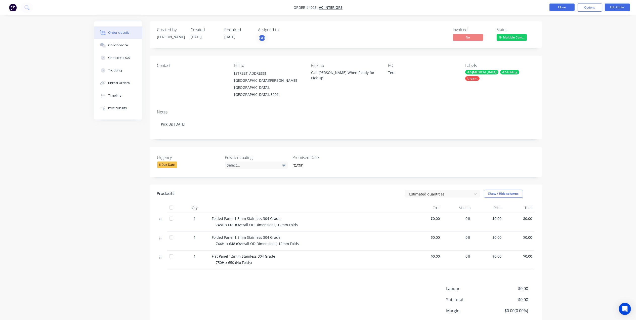
click at [564, 7] on button "Close" at bounding box center [561, 8] width 25 height 8
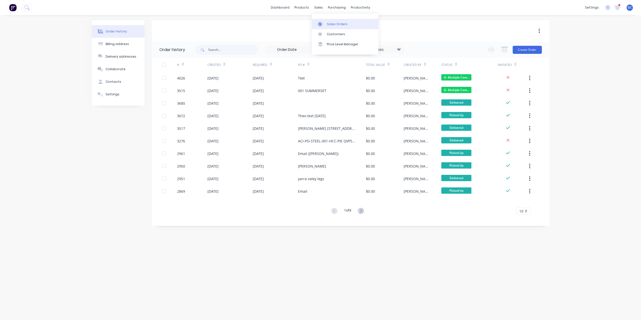
click at [328, 24] on div "Sales Orders" at bounding box center [337, 24] width 21 height 5
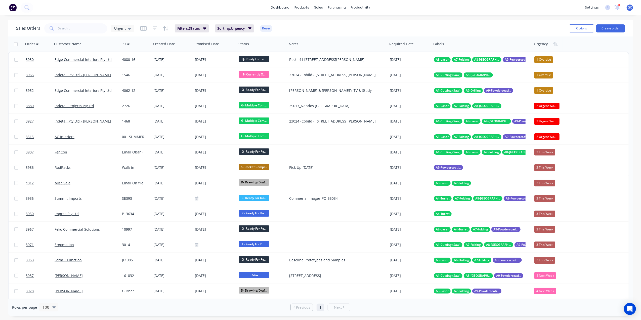
click at [92, 34] on div "Sales Orders Urgent Filters: Status Sorting: Urgency Reset" at bounding box center [290, 28] width 549 height 12
click at [92, 27] on input "text" at bounding box center [82, 28] width 49 height 10
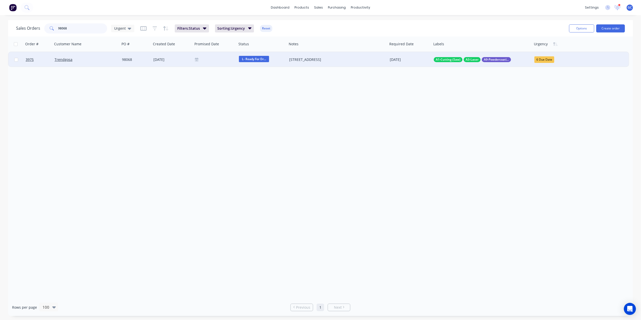
type input "98068"
click at [91, 59] on div "Trendgosa" at bounding box center [85, 59] width 60 height 5
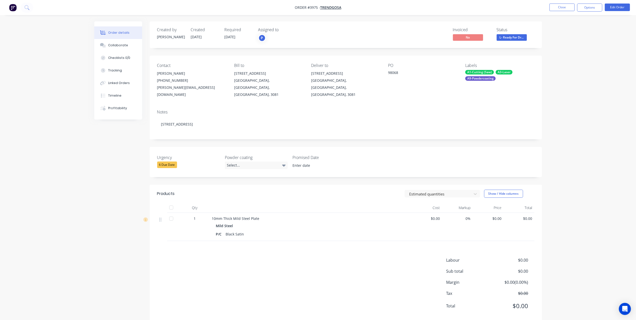
click at [309, 190] on div "Estimated quantities Show / Hide columns" at bounding box center [385, 194] width 297 height 8
click at [561, 9] on button "Close" at bounding box center [561, 8] width 25 height 8
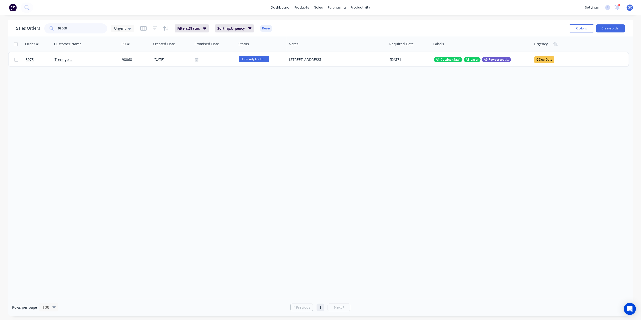
drag, startPoint x: 81, startPoint y: 32, endPoint x: 3, endPoint y: 27, distance: 78.6
click at [3, 27] on div "Sales Orders 98068 Urgent Filters: Status Sorting: Urgency Reset Options Create…" at bounding box center [320, 168] width 641 height 296
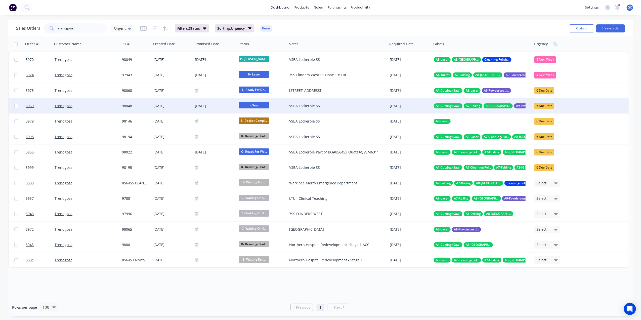
type input "trendgosa"
click at [106, 109] on div "Trendgosa" at bounding box center [86, 105] width 67 height 15
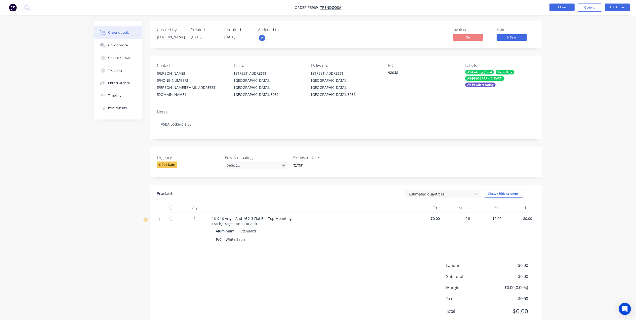
click at [557, 5] on button "Close" at bounding box center [561, 8] width 25 height 8
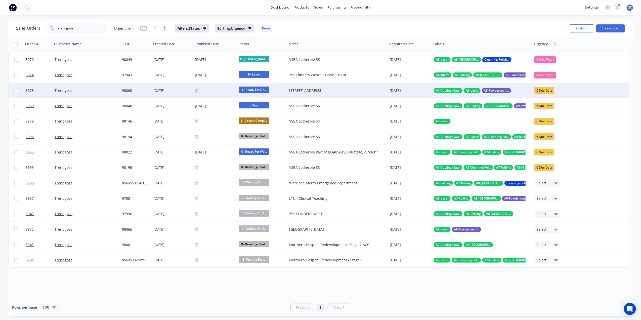
click at [107, 94] on div "Trendgosa" at bounding box center [86, 90] width 67 height 15
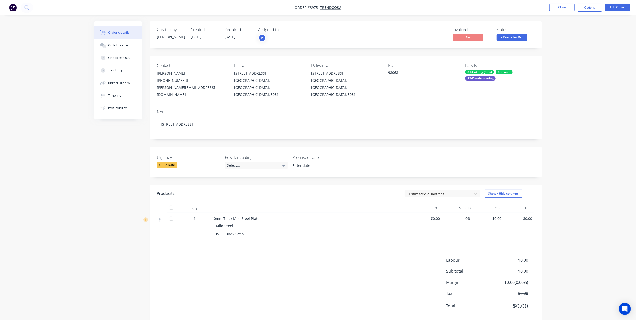
click at [562, 2] on nav "Order #3975 - Trendgosa Close Options Edit Order" at bounding box center [318, 7] width 636 height 15
click at [560, 6] on button "Close" at bounding box center [561, 8] width 25 height 8
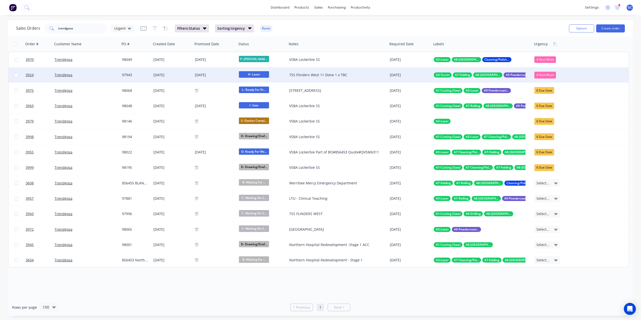
click at [92, 72] on div "Trendgosa" at bounding box center [85, 74] width 60 height 5
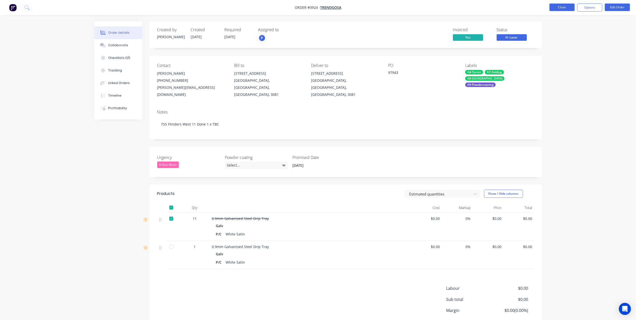
click at [569, 9] on button "Close" at bounding box center [561, 8] width 25 height 8
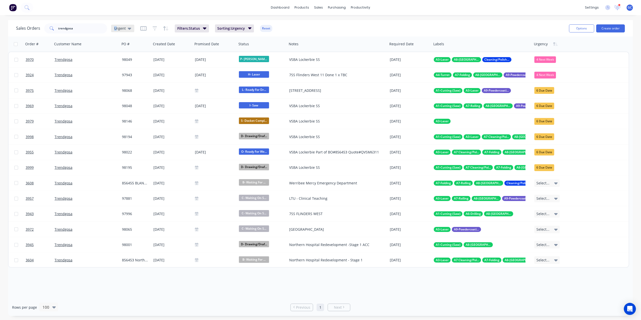
click at [115, 27] on span "Urgent" at bounding box center [120, 28] width 12 height 5
click at [122, 120] on button "Gino" at bounding box center [141, 121] width 57 height 6
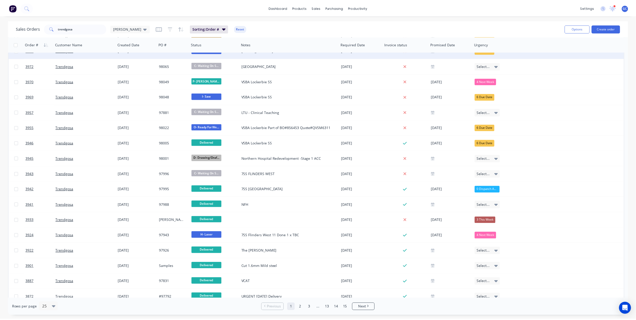
scroll to position [134, 0]
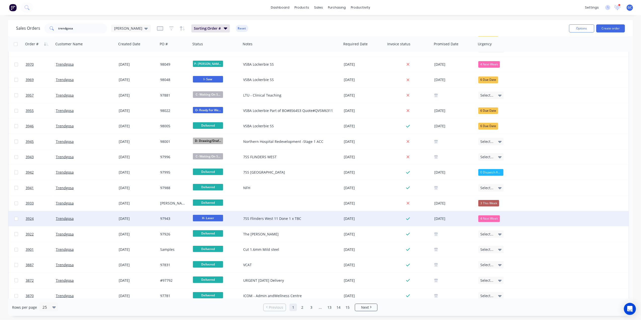
click at [114, 215] on div "Trendgosa" at bounding box center [85, 218] width 63 height 15
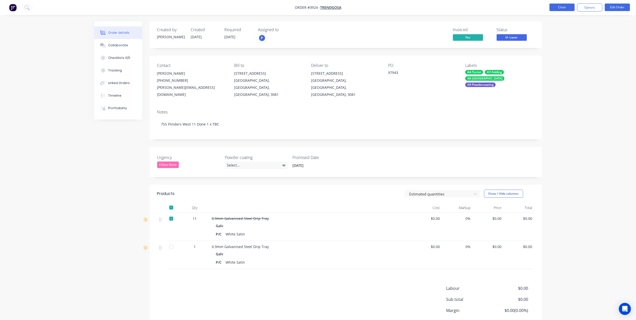
click at [559, 7] on button "Close" at bounding box center [561, 8] width 25 height 8
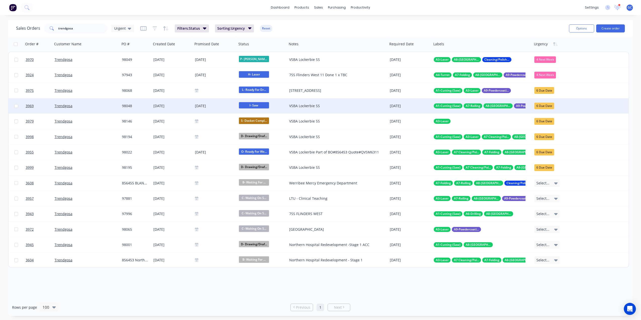
click at [105, 103] on div "Trendgosa" at bounding box center [86, 105] width 67 height 15
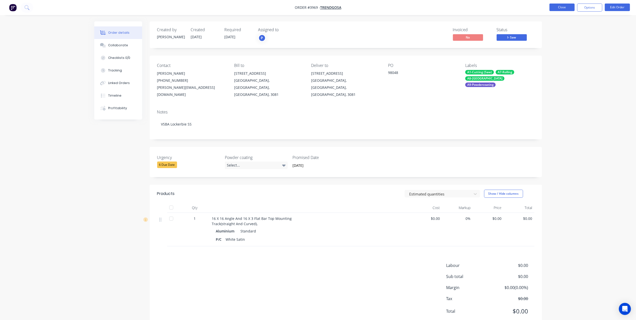
click at [560, 9] on button "Close" at bounding box center [561, 8] width 25 height 8
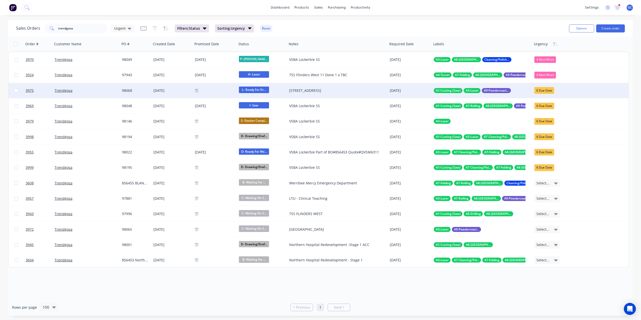
click at [112, 90] on div "Trendgosa" at bounding box center [85, 90] width 60 height 5
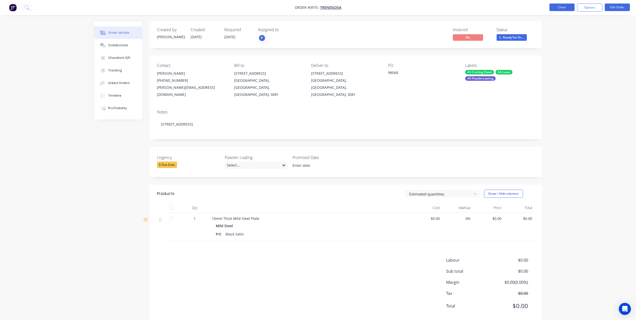
click at [556, 4] on button "Close" at bounding box center [561, 8] width 25 height 8
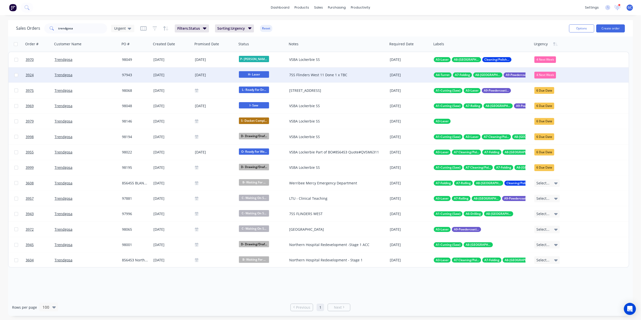
click at [121, 75] on div "97943" at bounding box center [135, 74] width 31 height 15
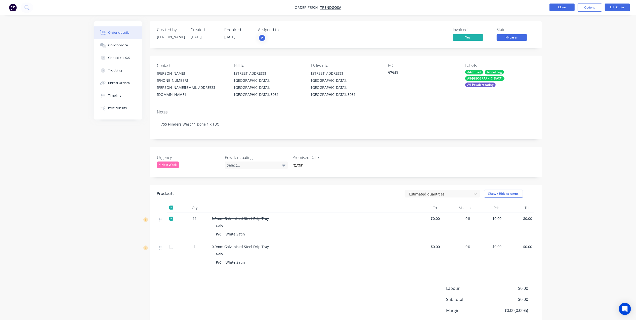
click at [563, 6] on button "Close" at bounding box center [561, 8] width 25 height 8
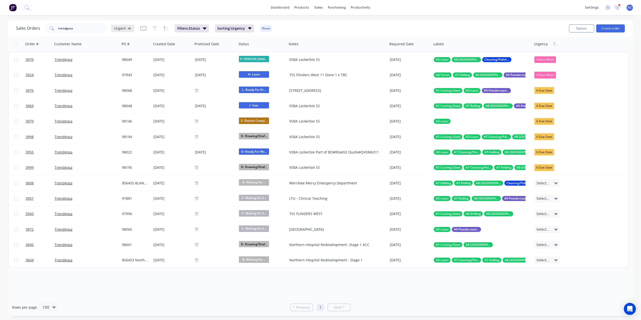
click at [113, 25] on div "Urgent" at bounding box center [122, 29] width 23 height 8
click at [122, 119] on button "Gino" at bounding box center [141, 121] width 57 height 6
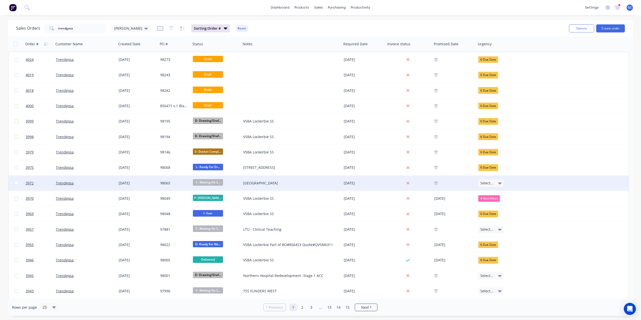
click at [97, 184] on div "Trendgosa" at bounding box center [84, 182] width 56 height 5
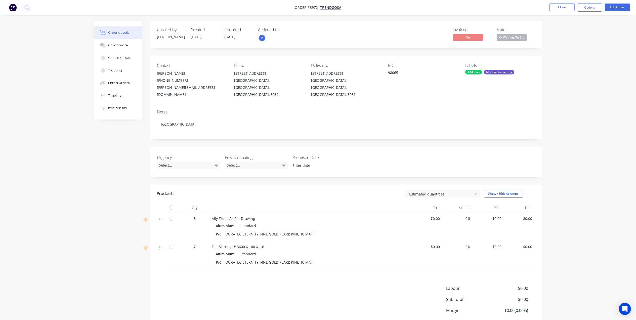
click at [520, 34] on div "C- Waiting On Stock" at bounding box center [511, 29] width 31 height 10
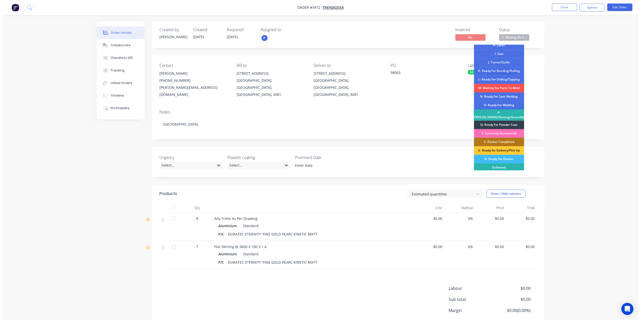
scroll to position [67, 0]
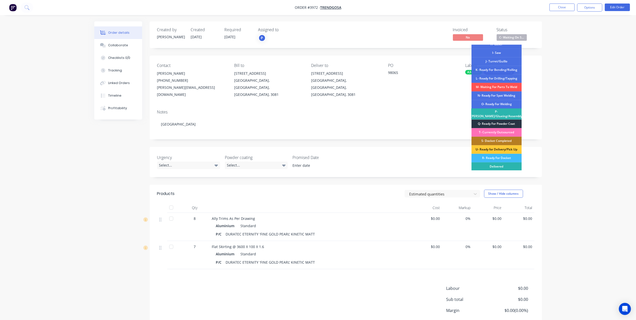
click at [505, 121] on div "Q- Ready For Powder Coat" at bounding box center [496, 123] width 50 height 9
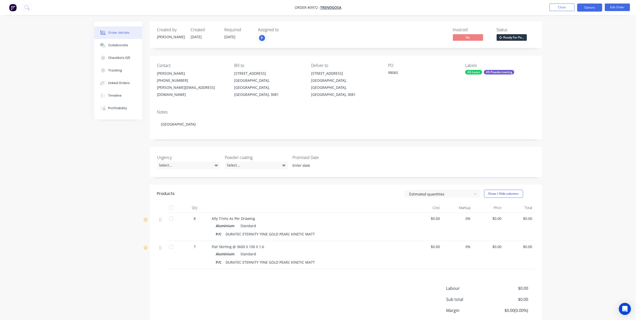
click at [590, 6] on button "Options" at bounding box center [589, 8] width 25 height 8
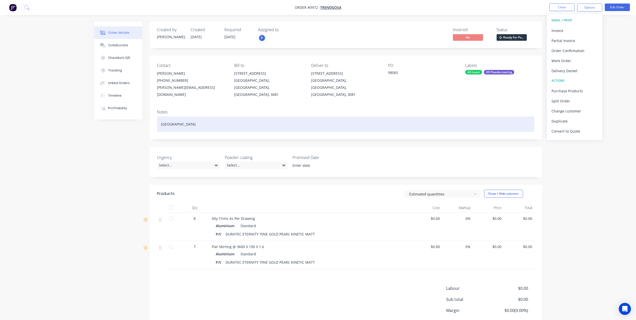
click at [397, 116] on div "[GEOGRAPHIC_DATA]" at bounding box center [345, 123] width 377 height 15
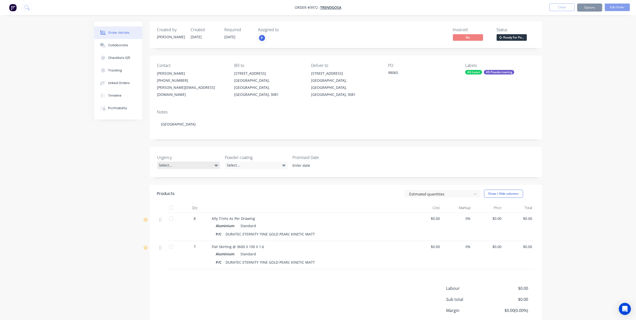
click at [184, 161] on div "Select..." at bounding box center [188, 165] width 63 height 8
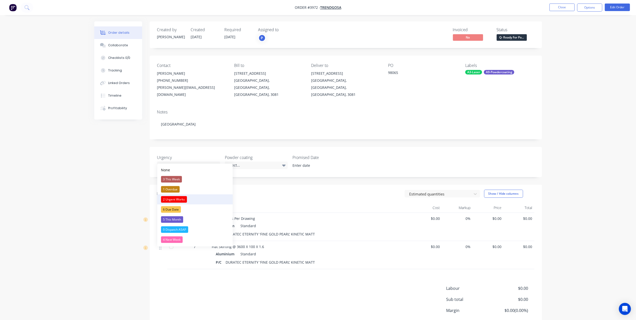
click at [178, 202] on div "2 Urgent Works" at bounding box center [174, 199] width 26 height 7
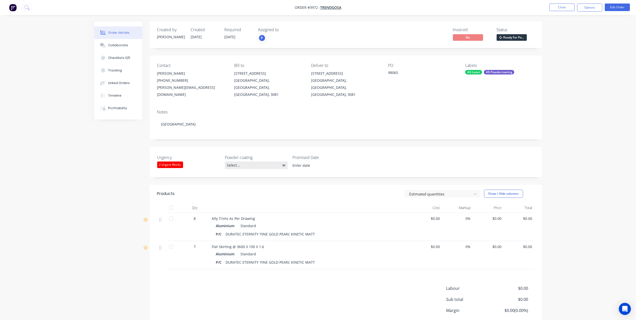
click at [262, 161] on div "Select..." at bounding box center [256, 165] width 63 height 8
click at [261, 161] on div "Select..." at bounding box center [256, 165] width 63 height 8
click at [304, 162] on input at bounding box center [320, 166] width 63 height 8
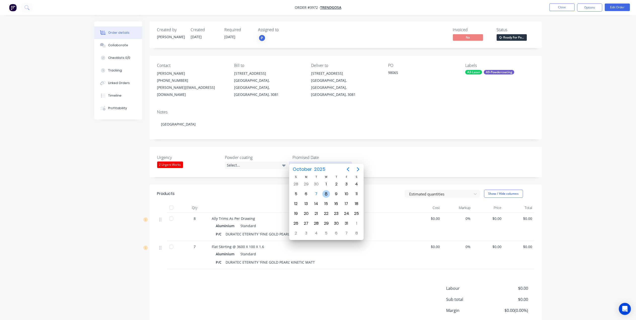
click at [325, 194] on div "8" at bounding box center [326, 194] width 8 height 8
type input "[DATE]"
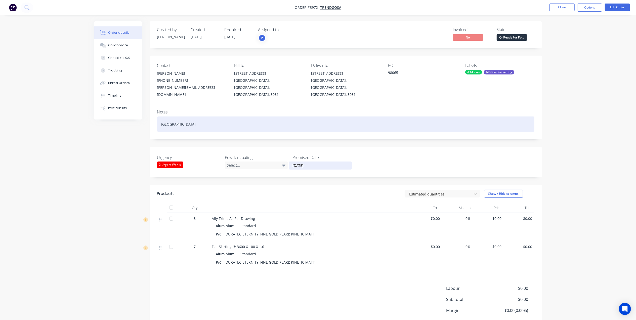
click at [395, 116] on div "[GEOGRAPHIC_DATA]" at bounding box center [345, 123] width 377 height 15
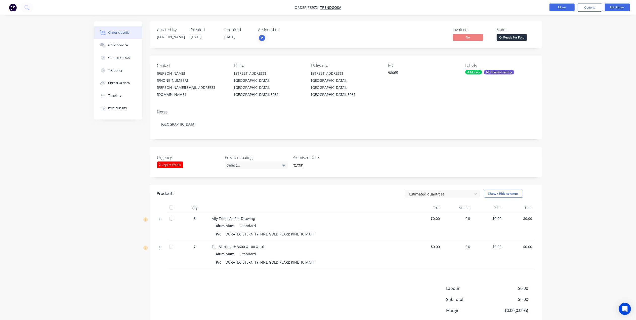
click at [562, 9] on button "Close" at bounding box center [561, 8] width 25 height 8
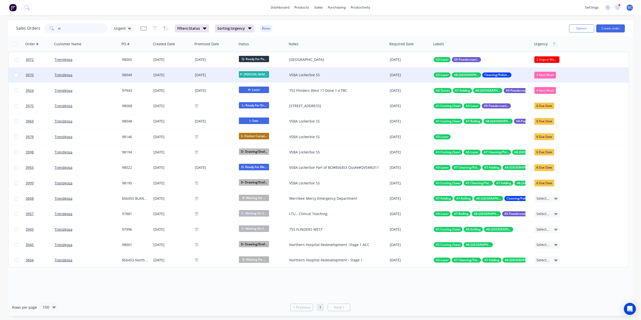
type input "t"
